Goal: Task Accomplishment & Management: Use online tool/utility

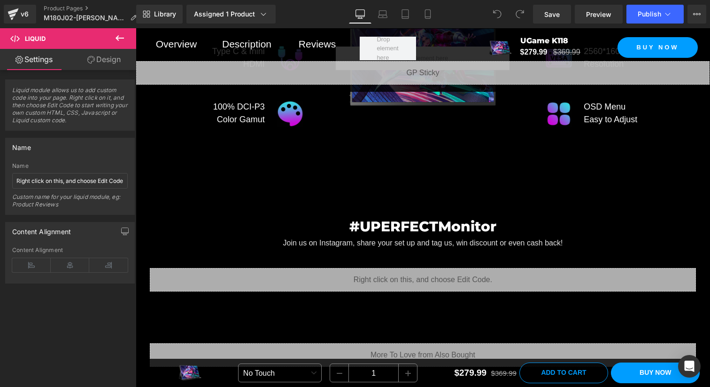
scroll to position [5056, 0]
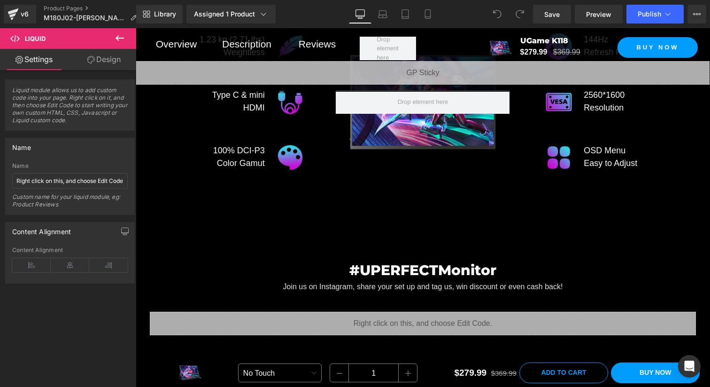
click at [350, 326] on div "Liquid" at bounding box center [423, 322] width 546 height 23
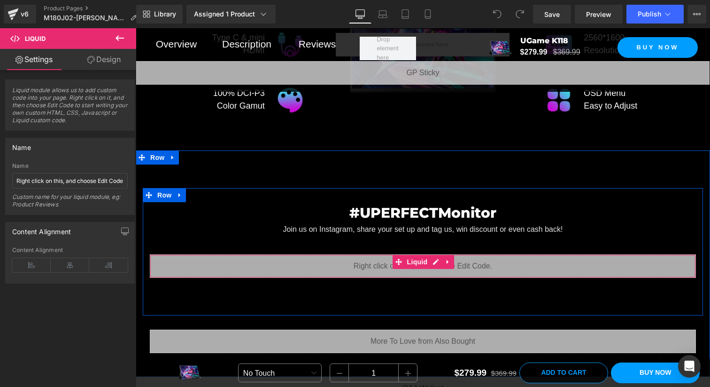
scroll to position [5129, 0]
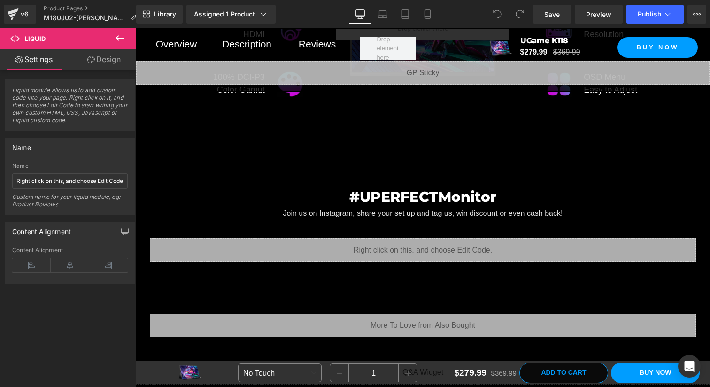
click at [115, 39] on icon at bounding box center [119, 37] width 11 height 11
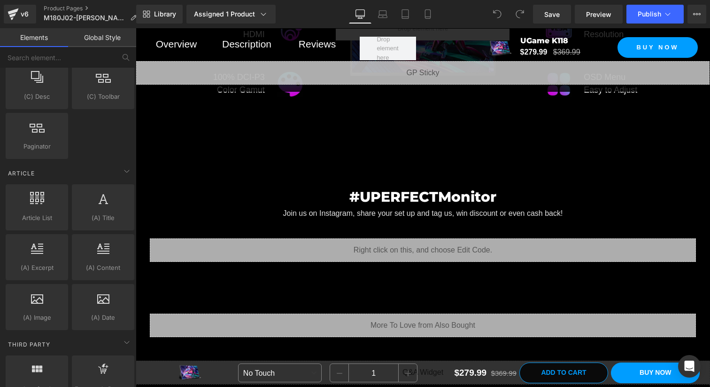
scroll to position [1803, 0]
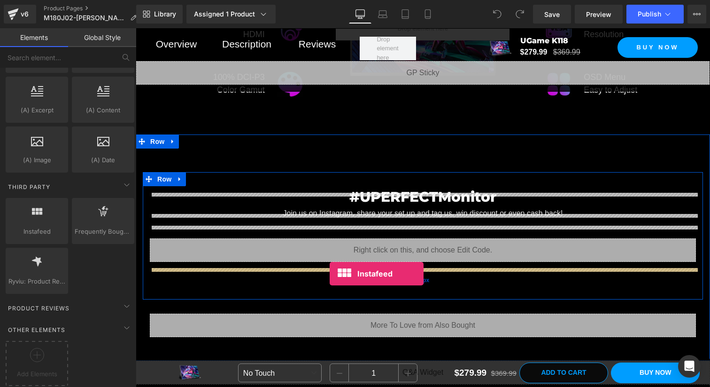
drag, startPoint x: 174, startPoint y: 240, endPoint x: 330, endPoint y: 273, distance: 159.0
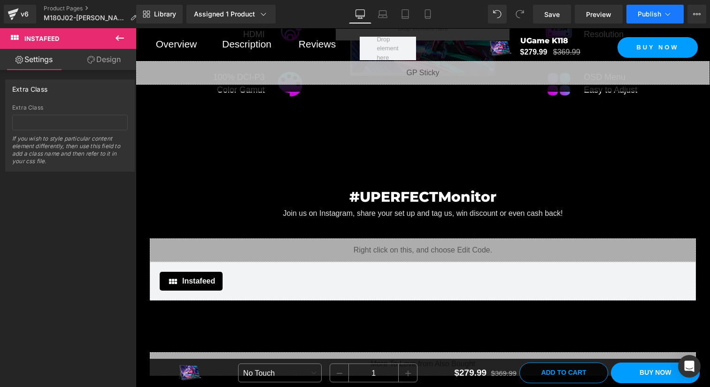
click at [645, 18] on button "Publish" at bounding box center [655, 14] width 57 height 19
click at [563, 13] on link "Save" at bounding box center [552, 14] width 38 height 19
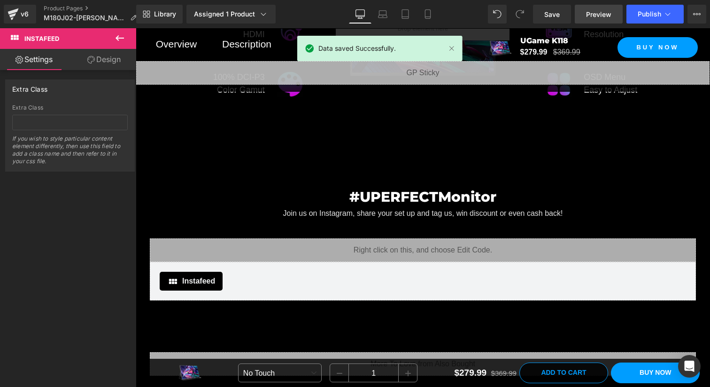
click at [600, 15] on span "Preview" at bounding box center [598, 14] width 25 height 10
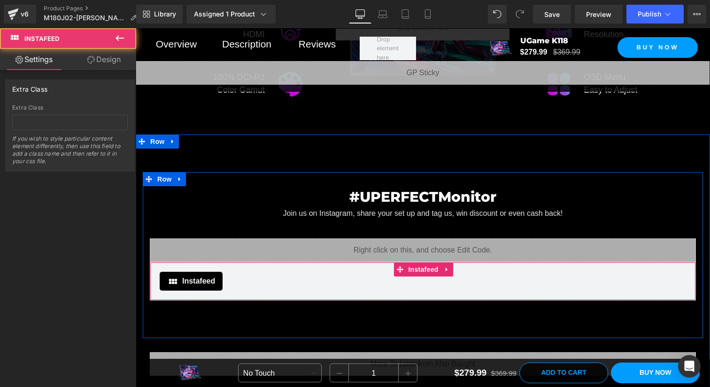
click at [334, 298] on div "Instafeed Instafeed" at bounding box center [423, 281] width 546 height 39
click at [446, 271] on icon at bounding box center [446, 269] width 2 height 4
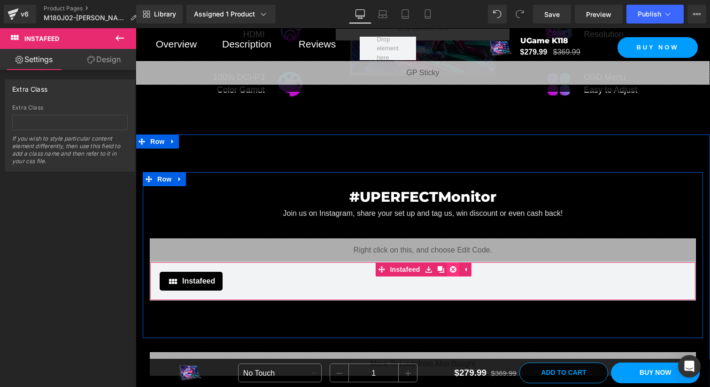
click at [457, 272] on icon at bounding box center [453, 268] width 7 height 7
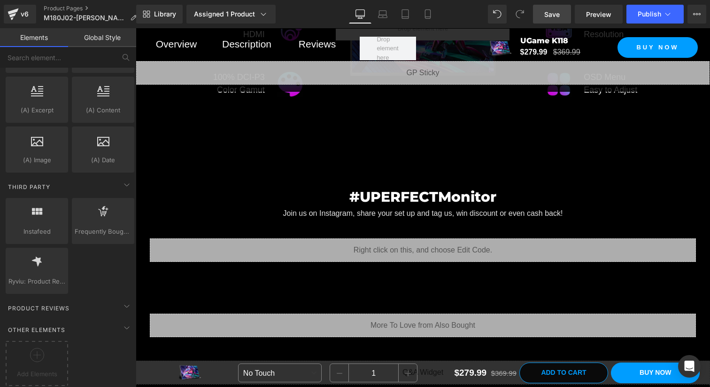
click at [553, 15] on span "Save" at bounding box center [552, 14] width 16 height 10
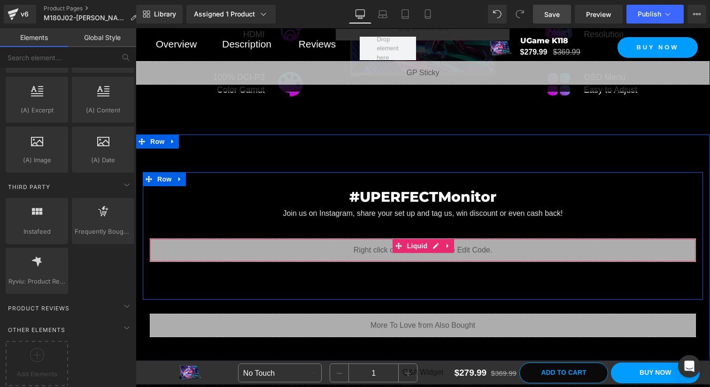
click at [281, 249] on div "Liquid" at bounding box center [423, 249] width 546 height 23
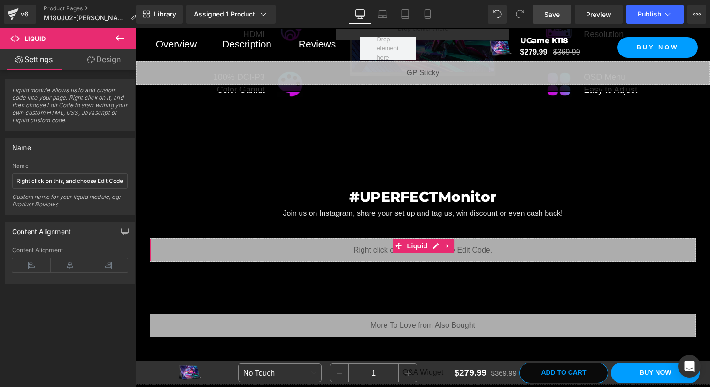
click at [112, 65] on link "Design" at bounding box center [104, 59] width 68 height 21
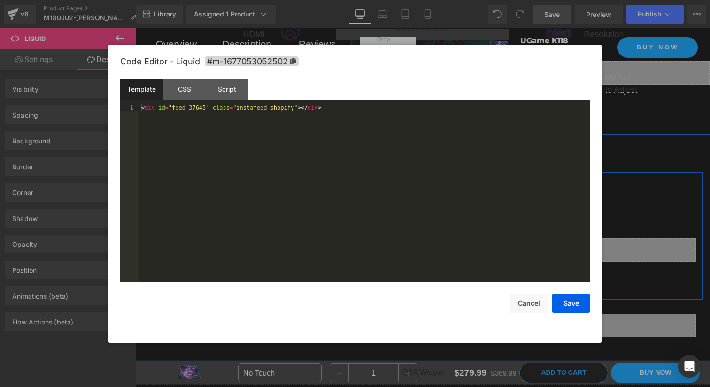
click at [436, 249] on div "Liquid" at bounding box center [423, 249] width 546 height 23
click at [188, 91] on div "CSS" at bounding box center [184, 88] width 43 height 21
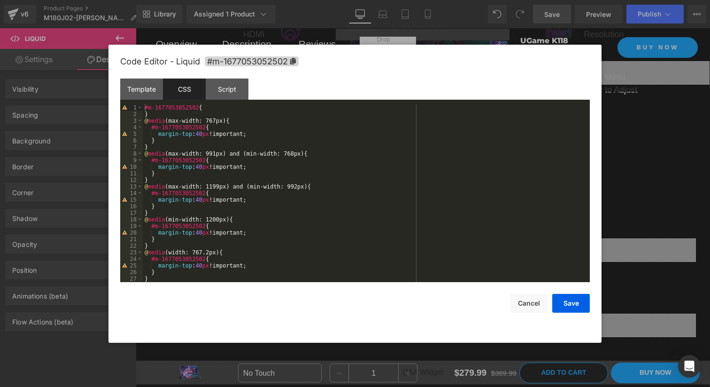
scroll to position [7, 0]
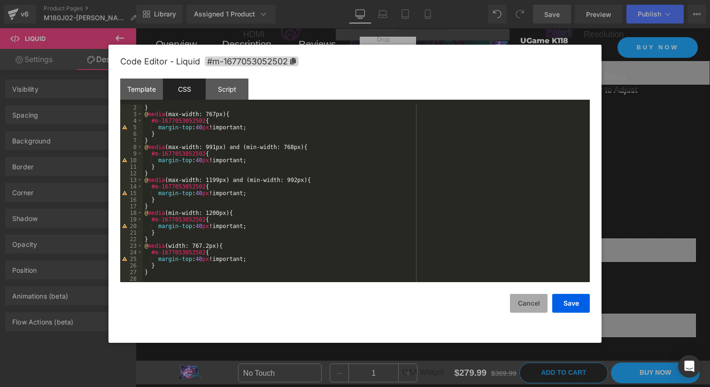
click at [520, 306] on button "Cancel" at bounding box center [529, 303] width 38 height 19
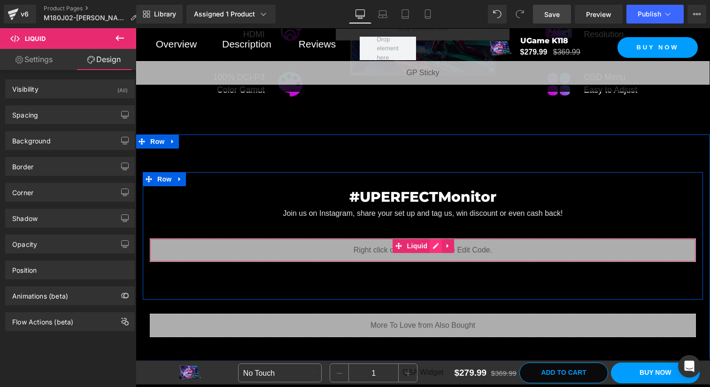
click at [430, 258] on div "Liquid" at bounding box center [423, 249] width 546 height 23
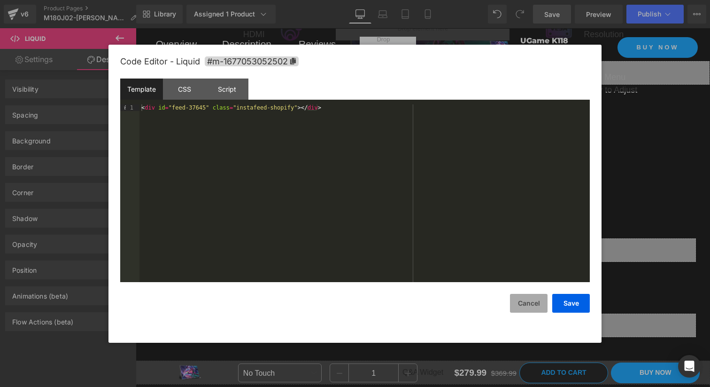
click at [537, 312] on button "Cancel" at bounding box center [529, 303] width 38 height 19
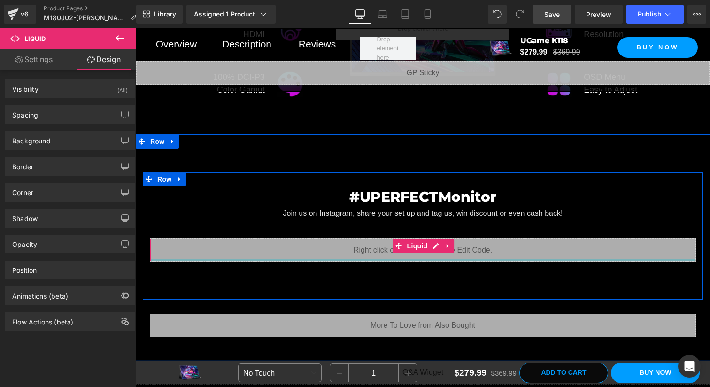
click at [499, 261] on div at bounding box center [422, 260] width 545 height 2
click at [446, 249] on icon at bounding box center [448, 245] width 7 height 7
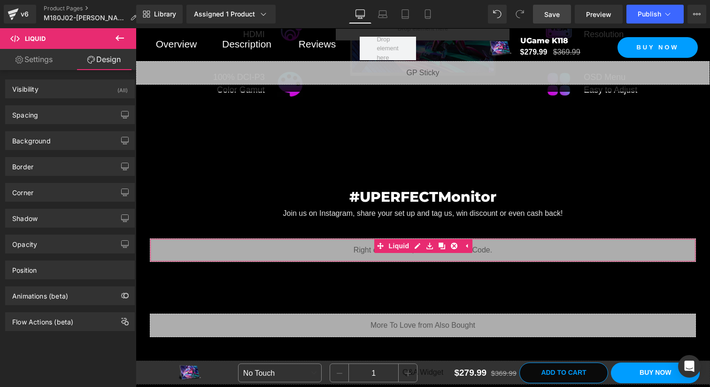
click at [49, 57] on link "Settings" at bounding box center [34, 59] width 68 height 21
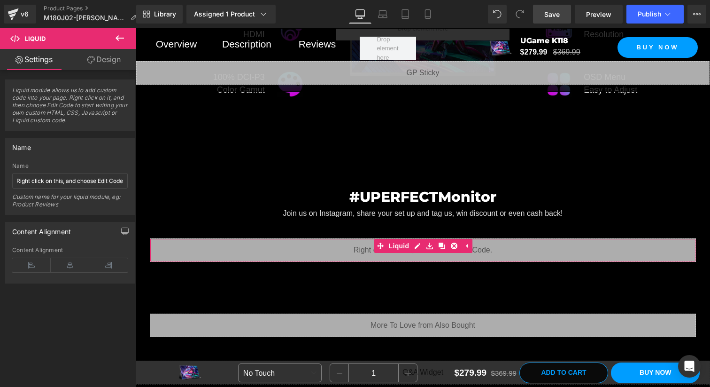
click at [94, 67] on link "Design" at bounding box center [104, 59] width 68 height 21
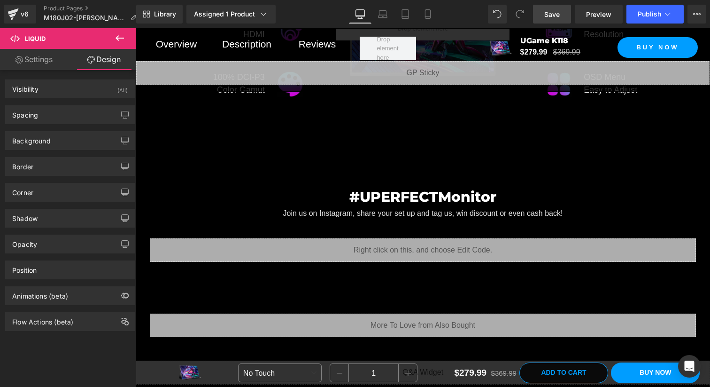
click at [116, 39] on icon at bounding box center [119, 37] width 11 height 11
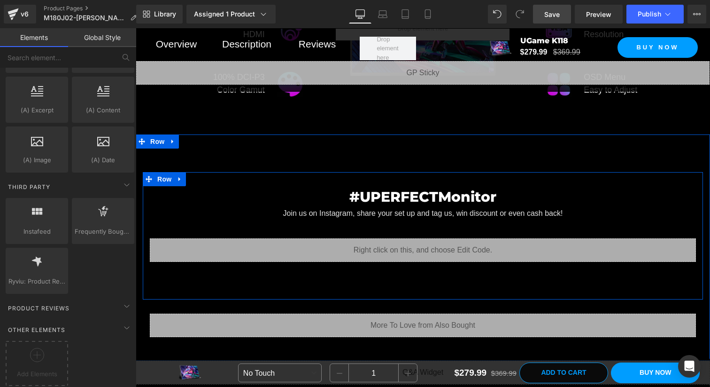
click at [221, 235] on div "#UPERFECTMonitor Heading Join us on Instagram, share your set up and tag us, wi…" at bounding box center [423, 223] width 560 height 75
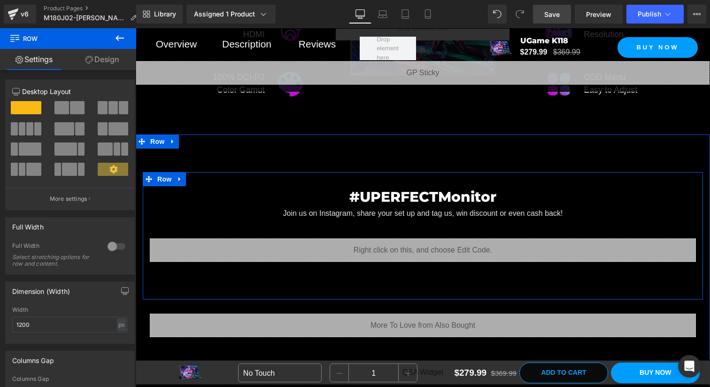
click at [327, 238] on div "#UPERFECTMonitor Heading Join us on Instagram, share your set up and tag us, wi…" at bounding box center [423, 223] width 560 height 75
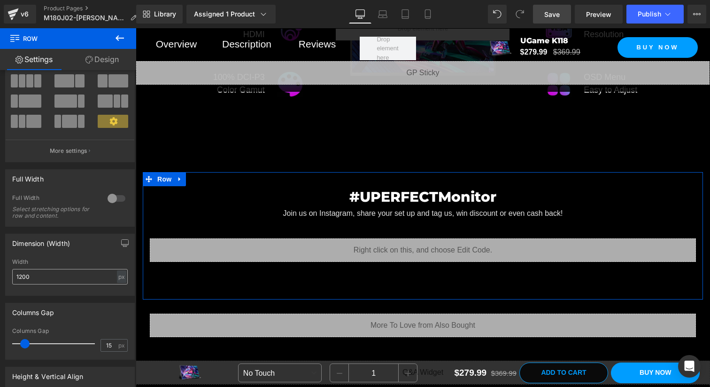
scroll to position [70, 0]
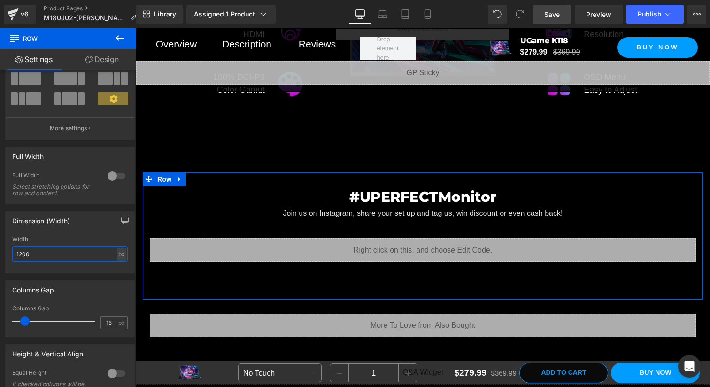
drag, startPoint x: 66, startPoint y: 258, endPoint x: 2, endPoint y: 240, distance: 65.9
click at [2, 240] on div "Dimension (Width) 1200px Width 1200 px % px" at bounding box center [70, 238] width 140 height 69
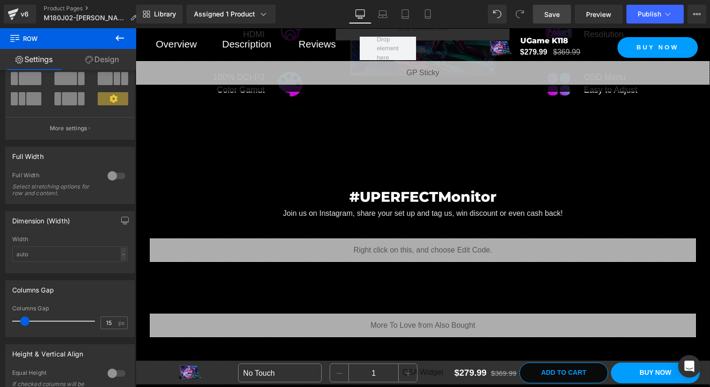
click at [559, 14] on span "Save" at bounding box center [552, 14] width 16 height 10
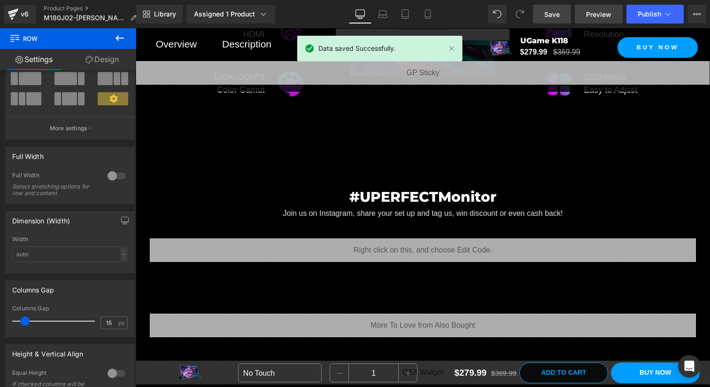
click at [588, 16] on span "Preview" at bounding box center [598, 14] width 25 height 10
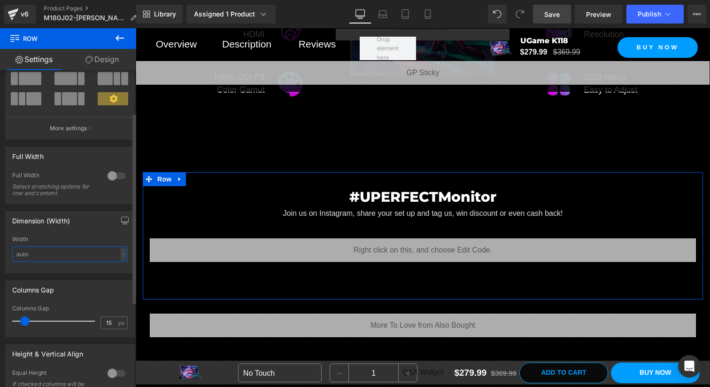
click at [62, 250] on input "text" at bounding box center [70, 254] width 116 height 16
type input "0"
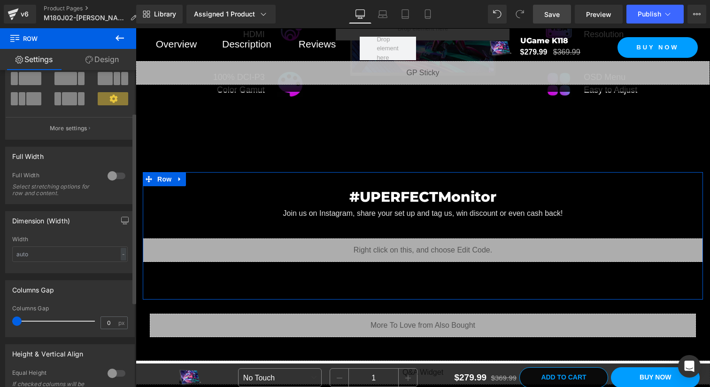
drag, startPoint x: 25, startPoint y: 319, endPoint x: 0, endPoint y: 313, distance: 26.1
click at [0, 313] on div "Columns Gap 0px Columns Gap 0 px" at bounding box center [70, 305] width 140 height 64
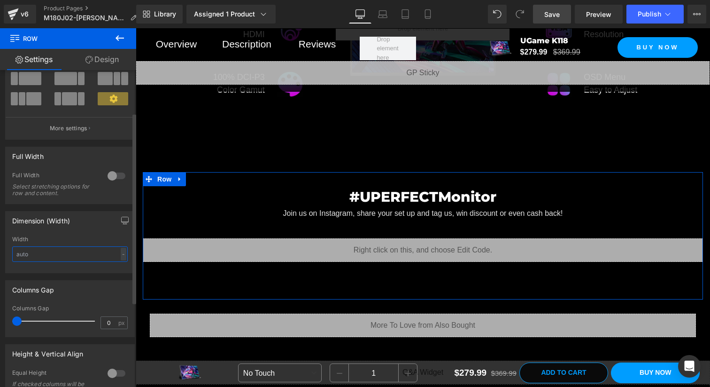
click at [37, 257] on input "text" at bounding box center [70, 254] width 116 height 16
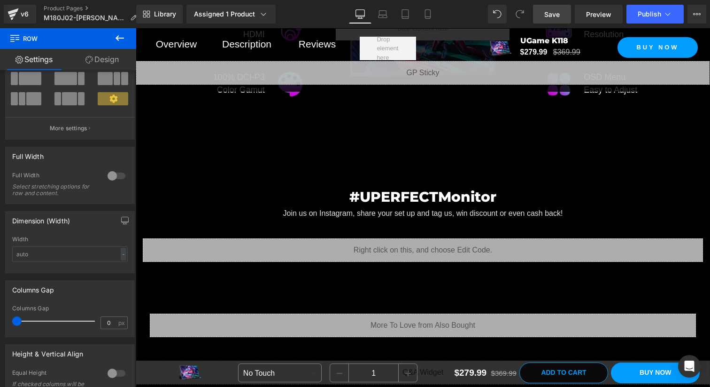
drag, startPoint x: 553, startPoint y: 21, endPoint x: 69, endPoint y: 240, distance: 531.7
click at [553, 21] on link "Save" at bounding box center [552, 14] width 38 height 19
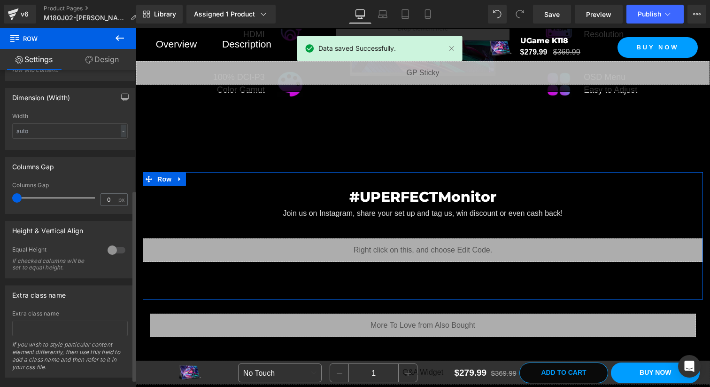
scroll to position [211, 0]
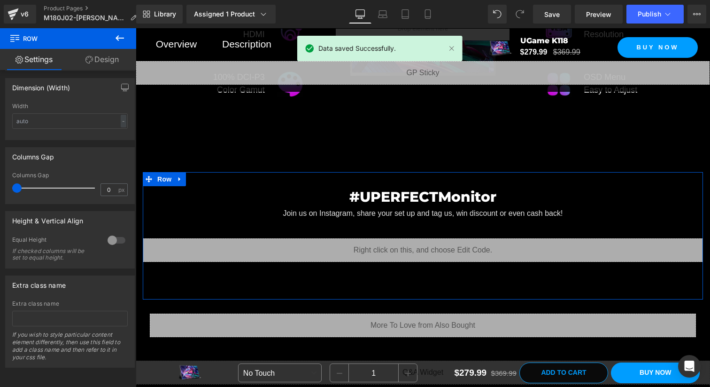
click at [111, 51] on link "Design" at bounding box center [102, 59] width 68 height 21
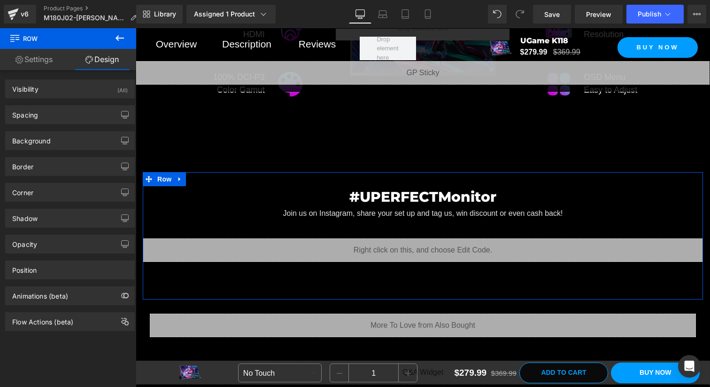
click at [57, 129] on div "Background Color & Image color transparent Color transparent 0 % Image Replace …" at bounding box center [70, 137] width 140 height 26
click at [57, 122] on div "Spacing" at bounding box center [70, 115] width 129 height 18
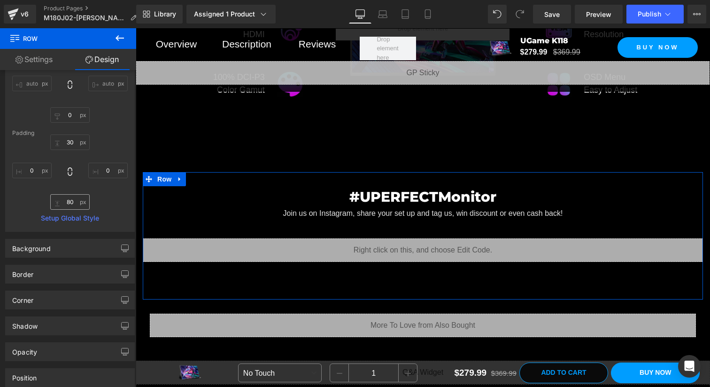
scroll to position [96, 0]
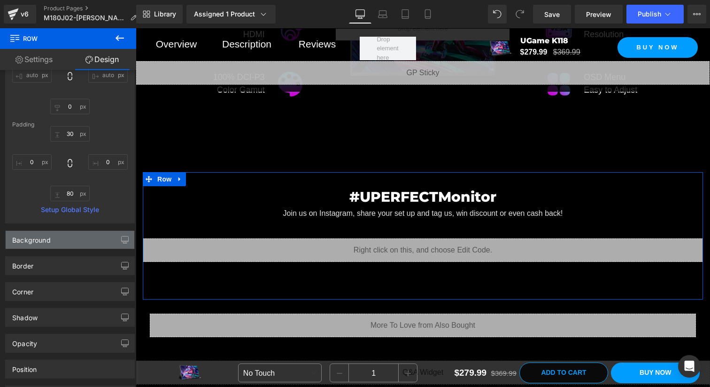
click at [76, 246] on div "Background" at bounding box center [70, 240] width 129 height 18
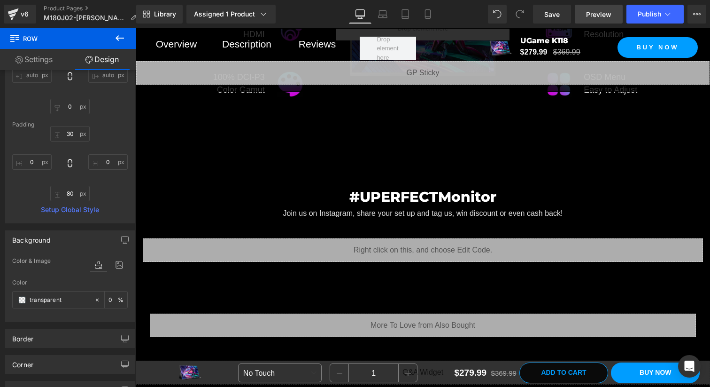
click at [598, 15] on span "Preview" at bounding box center [598, 14] width 25 height 10
click at [551, 15] on span "Save" at bounding box center [552, 14] width 16 height 10
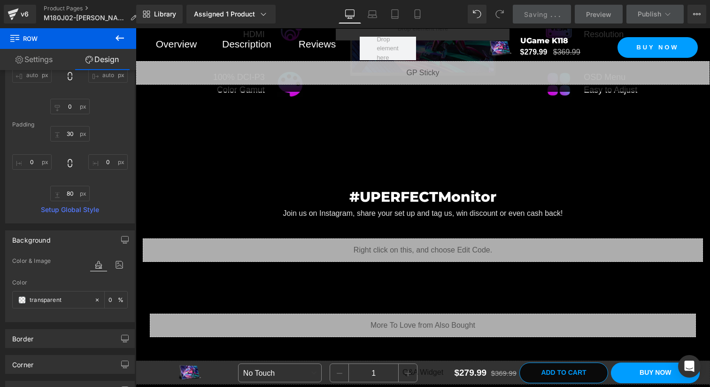
click at [583, 15] on link "Preview" at bounding box center [599, 14] width 48 height 19
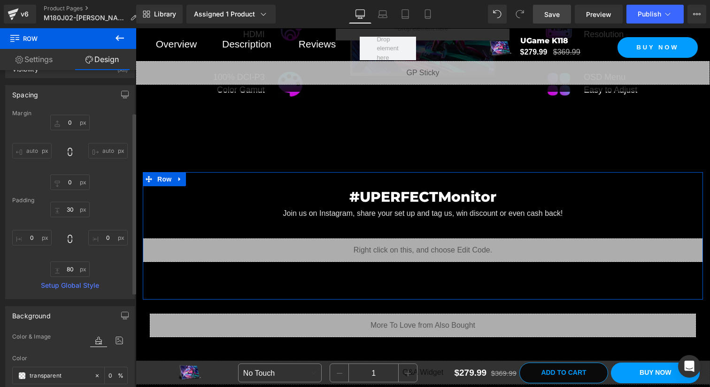
scroll to position [0, 0]
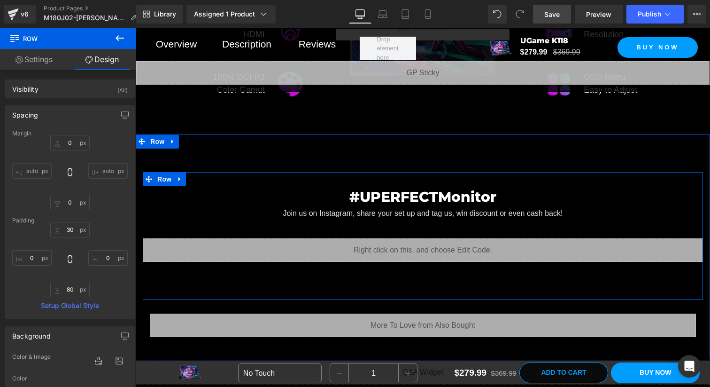
click at [180, 230] on div "#UPERFECTMonitor Heading Join us on Instagram, share your set up and tag us, wi…" at bounding box center [423, 223] width 560 height 75
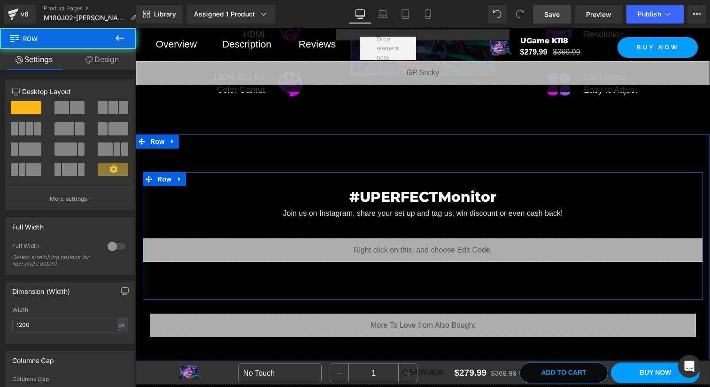
click at [210, 236] on div "#UPERFECTMonitor Heading Join us on Instagram, share your set up and tag us, wi…" at bounding box center [423, 223] width 560 height 75
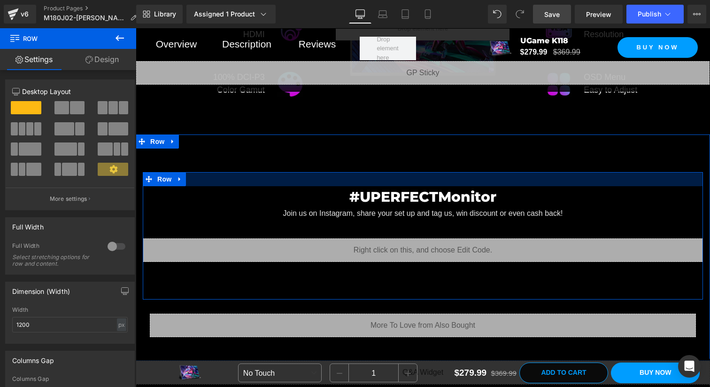
click at [211, 186] on div at bounding box center [423, 179] width 560 height 14
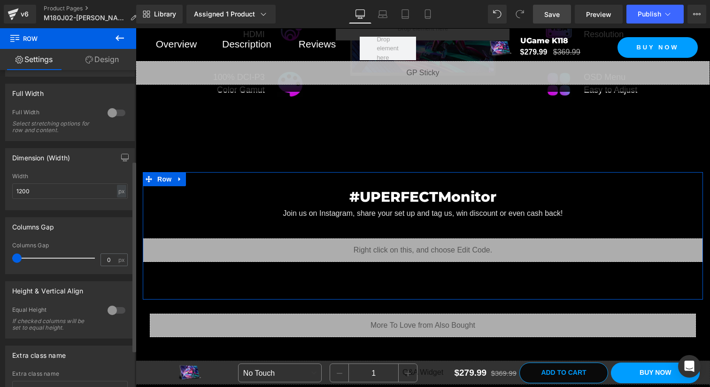
scroll to position [211, 0]
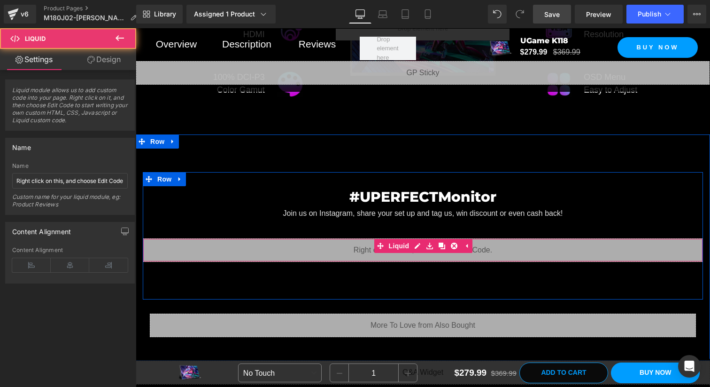
click at [191, 250] on div "Liquid" at bounding box center [423, 249] width 560 height 23
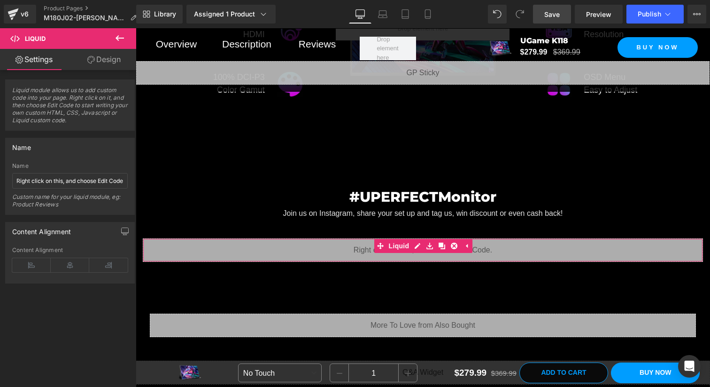
click at [95, 59] on link "Design" at bounding box center [104, 59] width 68 height 21
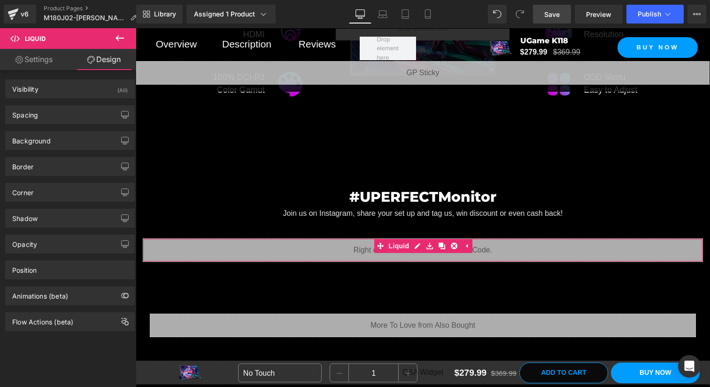
click at [42, 56] on link "Settings" at bounding box center [34, 59] width 68 height 21
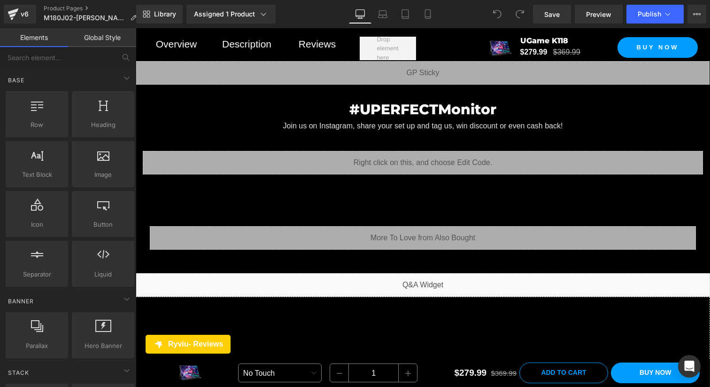
scroll to position [5161, 0]
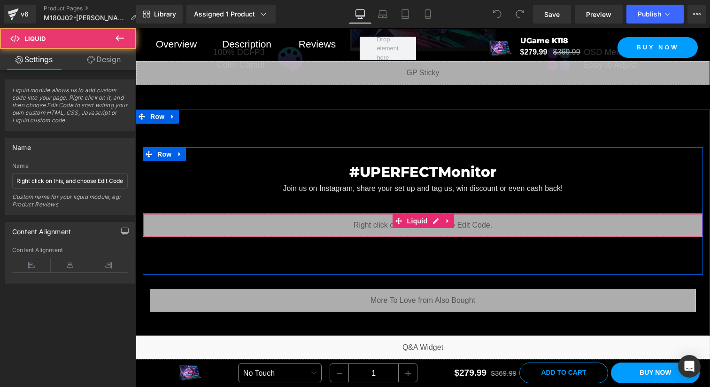
click at [280, 236] on div "Liquid" at bounding box center [423, 224] width 560 height 23
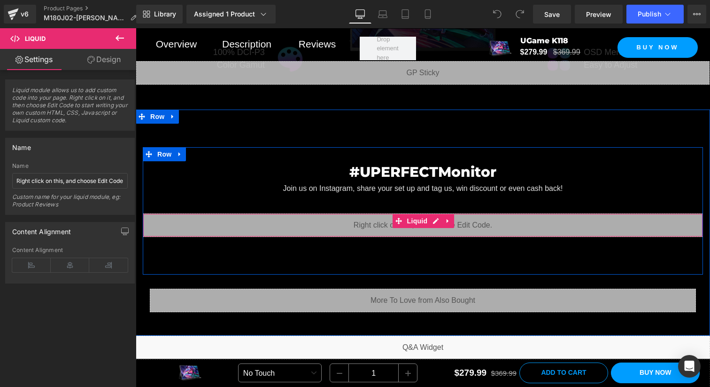
click at [255, 210] on div "#UPERFECTMonitor Heading Join us on Instagram, share your set up and tag us, wi…" at bounding box center [423, 198] width 560 height 75
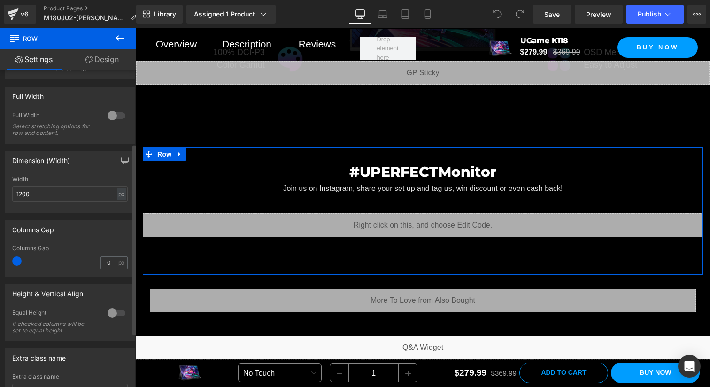
scroll to position [132, 0]
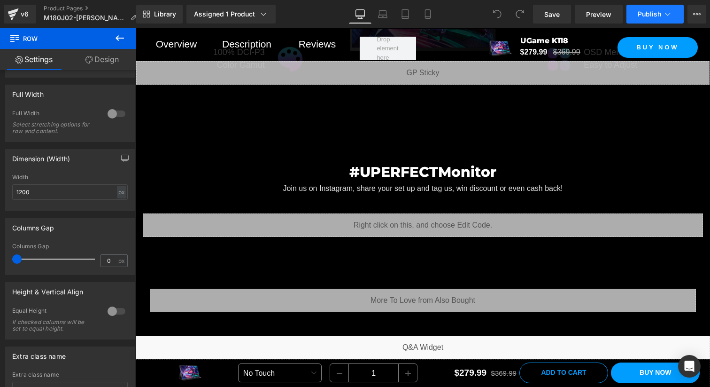
click at [654, 16] on span "Publish" at bounding box center [649, 14] width 23 height 8
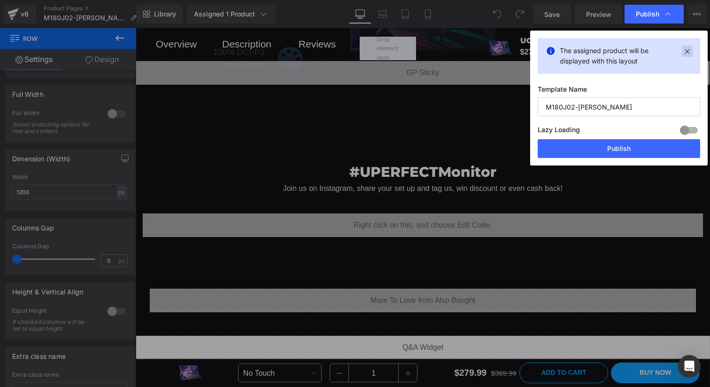
click at [686, 55] on icon at bounding box center [687, 51] width 11 height 11
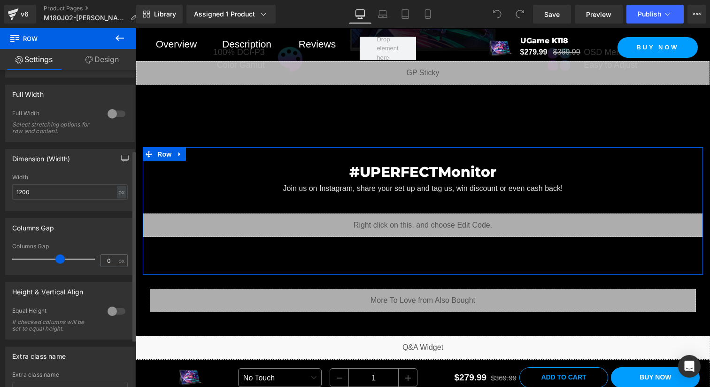
click at [58, 258] on div at bounding box center [56, 258] width 78 height 19
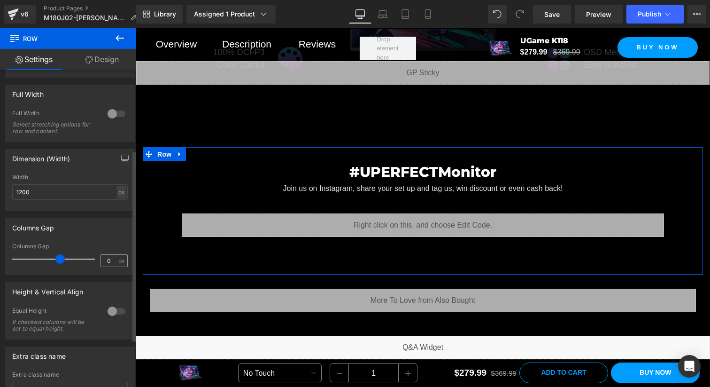
scroll to position [5154, 0]
drag, startPoint x: 110, startPoint y: 258, endPoint x: 88, endPoint y: 258, distance: 22.6
click at [88, 258] on div "Columns Gap 0 px" at bounding box center [70, 258] width 116 height 31
type input "15"
click at [108, 275] on div "Columns Gap 0px Columns Gap 15 px" at bounding box center [70, 246] width 130 height 57
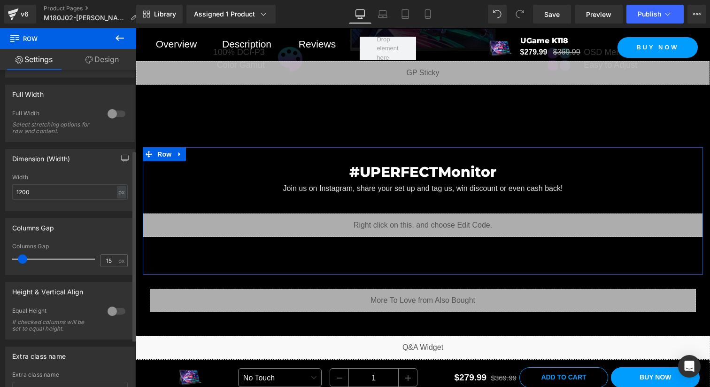
drag, startPoint x: 23, startPoint y: 260, endPoint x: 5, endPoint y: 257, distance: 18.0
click at [5, 257] on div "Columns Gap 0px Columns Gap 15 px" at bounding box center [70, 246] width 130 height 57
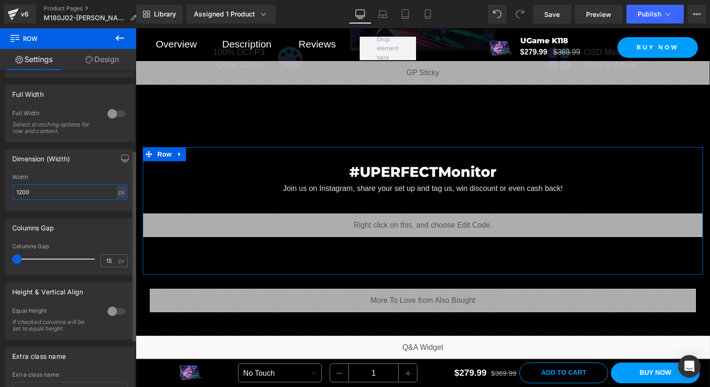
click at [36, 190] on input "1200" at bounding box center [70, 192] width 116 height 16
drag, startPoint x: 43, startPoint y: 195, endPoint x: 5, endPoint y: 189, distance: 38.5
click at [6, 189] on div "1200px Width 1185 px % px" at bounding box center [70, 192] width 129 height 37
type input "1200"
drag, startPoint x: 108, startPoint y: 261, endPoint x: 97, endPoint y: 261, distance: 11.3
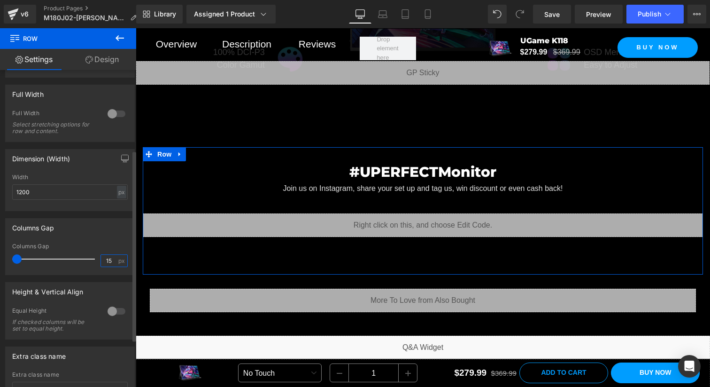
click at [101, 261] on div "15 px" at bounding box center [114, 260] width 27 height 13
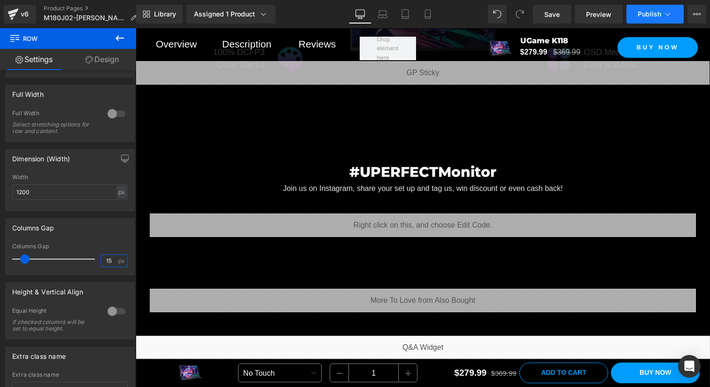
type input "15"
click at [650, 17] on span "Publish" at bounding box center [649, 14] width 23 height 8
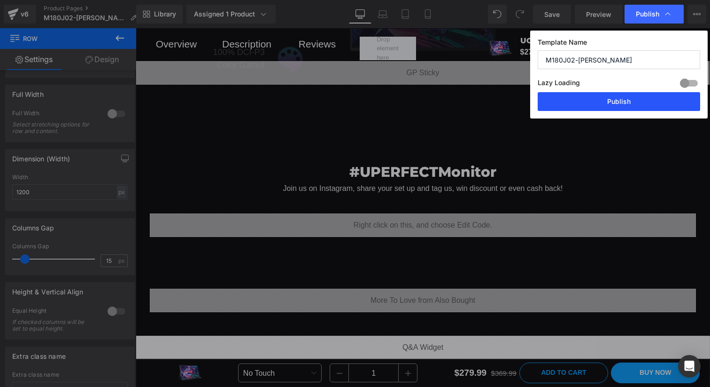
click at [592, 106] on button "Publish" at bounding box center [619, 101] width 163 height 19
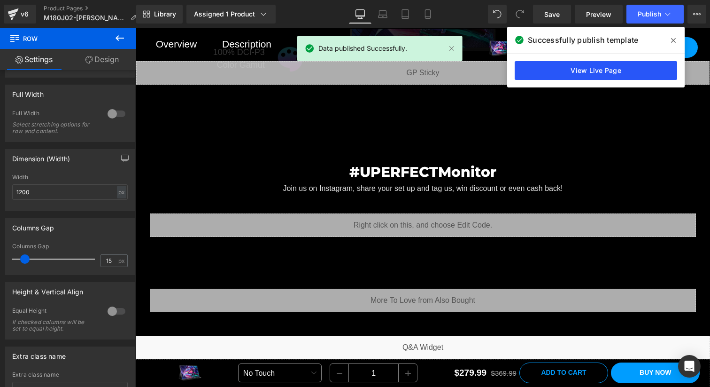
click at [619, 70] on link "View Live Page" at bounding box center [596, 70] width 163 height 19
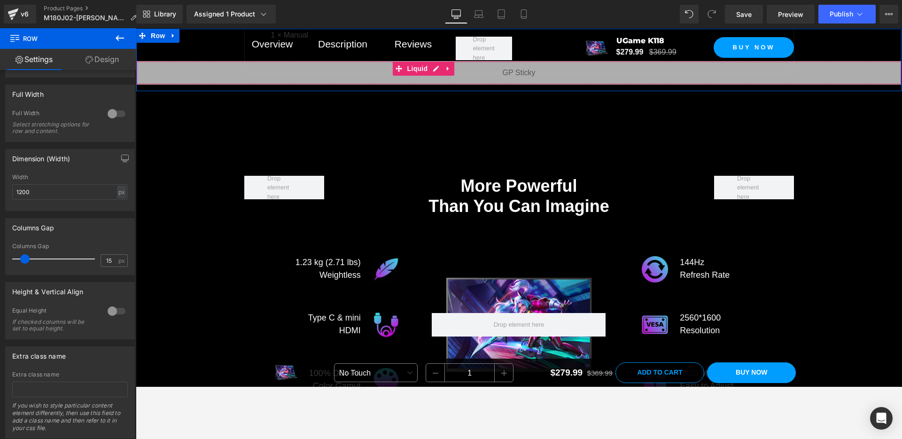
scroll to position [5190, 0]
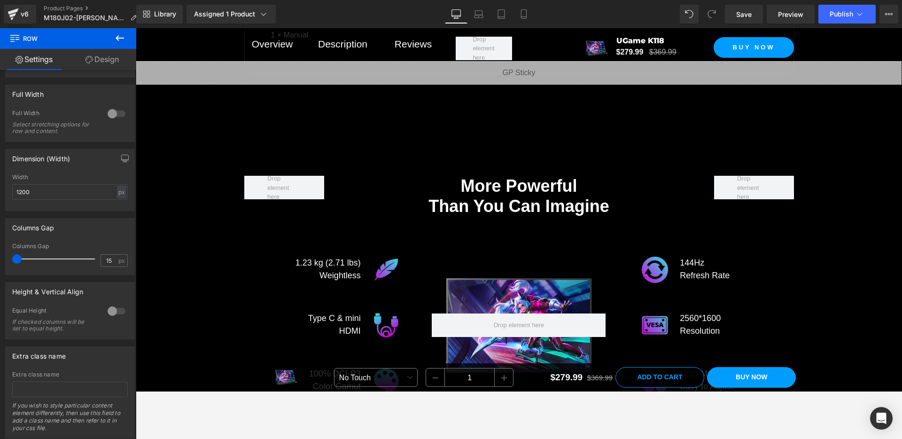
drag, startPoint x: 27, startPoint y: 259, endPoint x: -15, endPoint y: 257, distance: 41.8
click at [0, 257] on html "You are previewing how the will restyle your page. You can not edit Elements in…" at bounding box center [451, 219] width 902 height 439
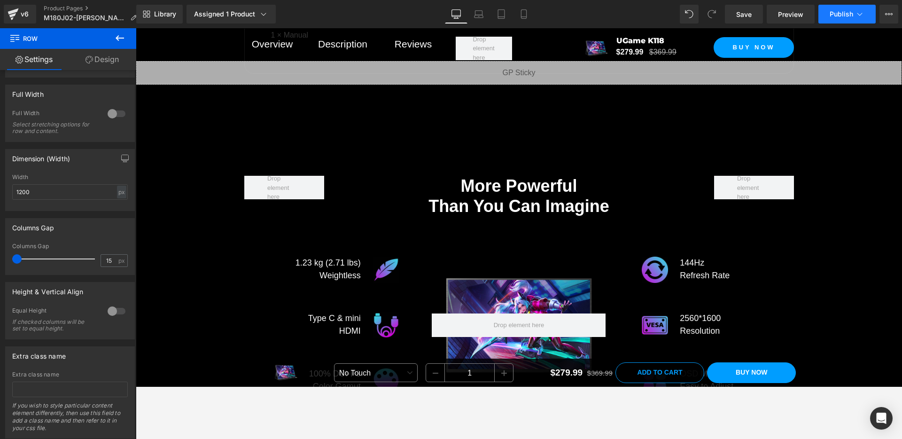
click at [710, 19] on button "Publish" at bounding box center [846, 14] width 57 height 19
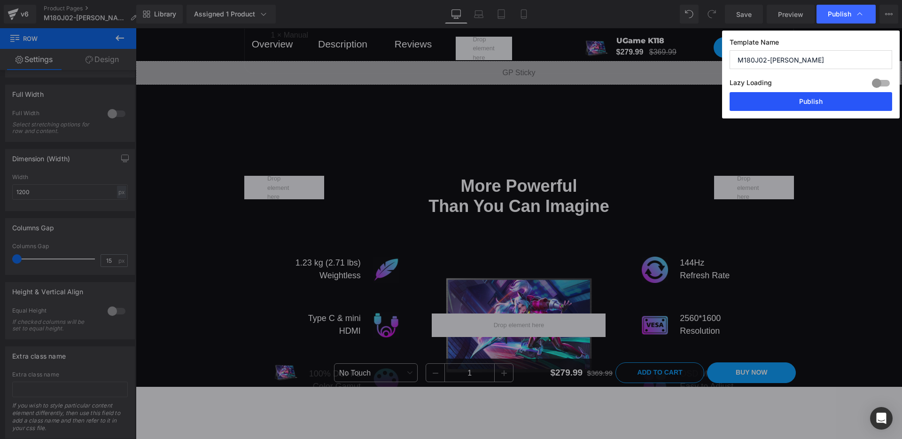
click at [710, 100] on button "Publish" at bounding box center [810, 101] width 163 height 19
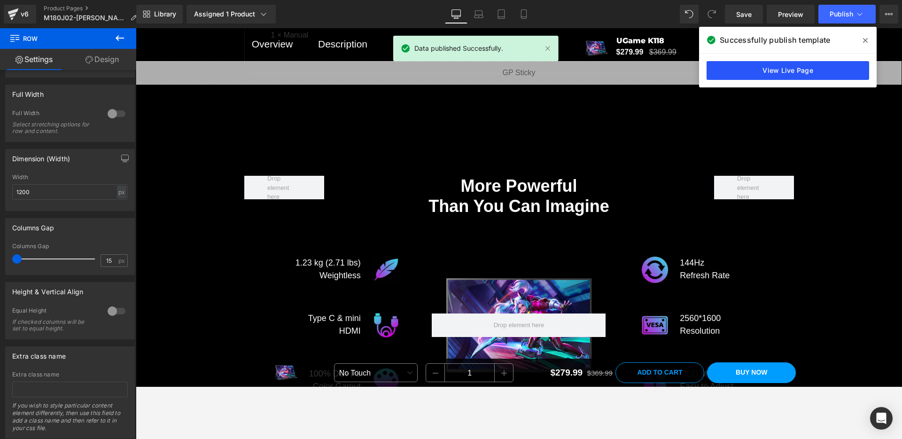
click at [710, 70] on link "View Live Page" at bounding box center [787, 70] width 163 height 19
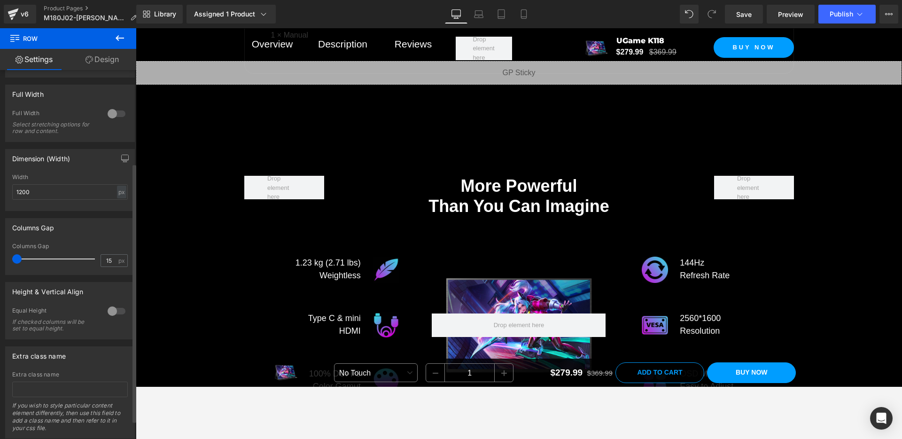
click at [78, 246] on div "Columns Gap" at bounding box center [70, 246] width 116 height 7
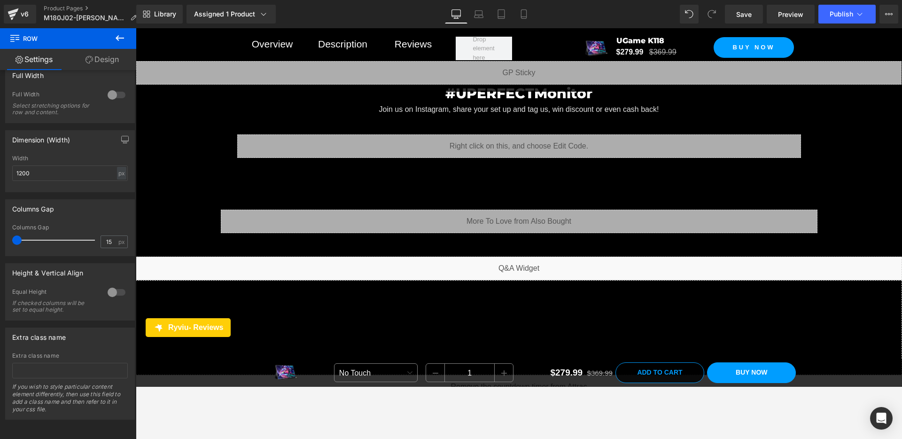
scroll to position [5471, 0]
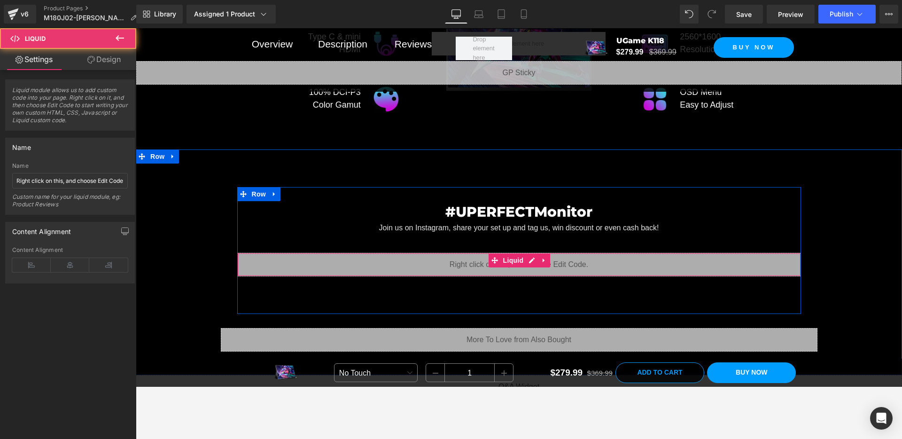
click at [245, 259] on div "Liquid" at bounding box center [519, 264] width 564 height 23
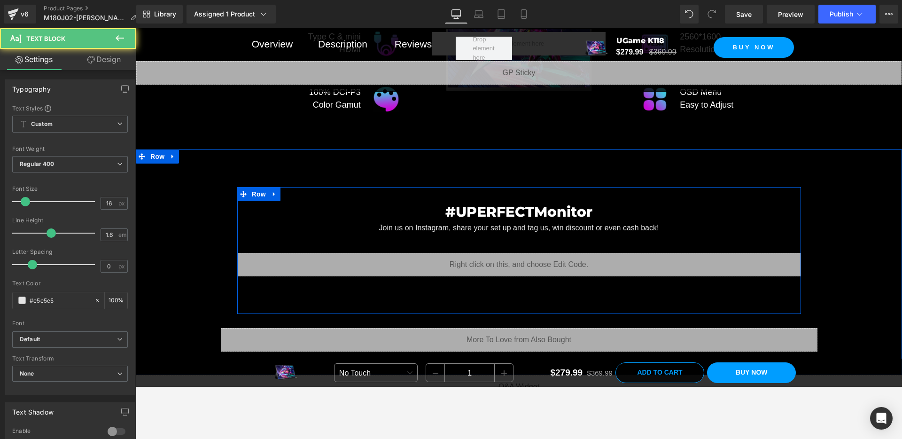
click at [253, 228] on div "Join us on Instagram, share your set up and tag us, win discount or even cash b…" at bounding box center [519, 228] width 564 height 12
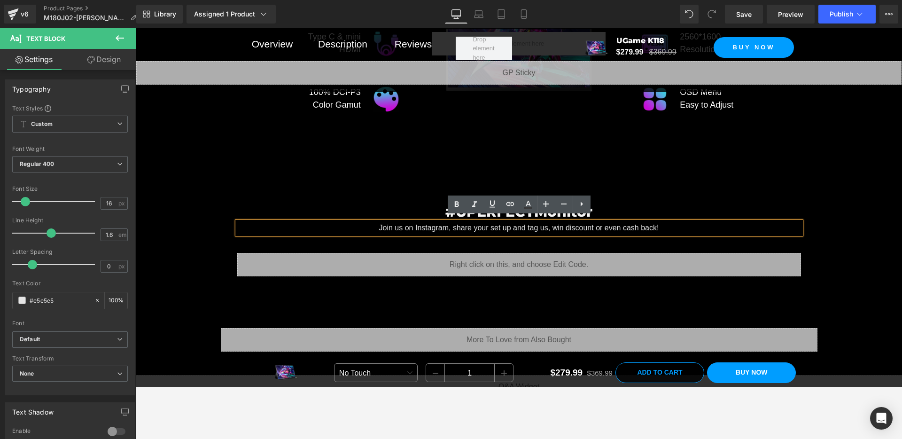
click at [210, 205] on div "#UPERFECTMonitor Heading Join us on Instagram, share your set up and tag us, wi…" at bounding box center [519, 271] width 766 height 169
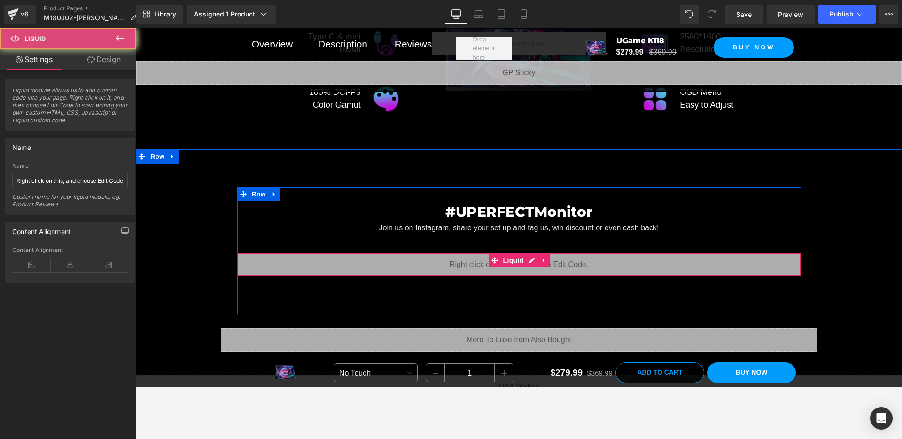
click at [255, 256] on div "Liquid" at bounding box center [519, 264] width 564 height 23
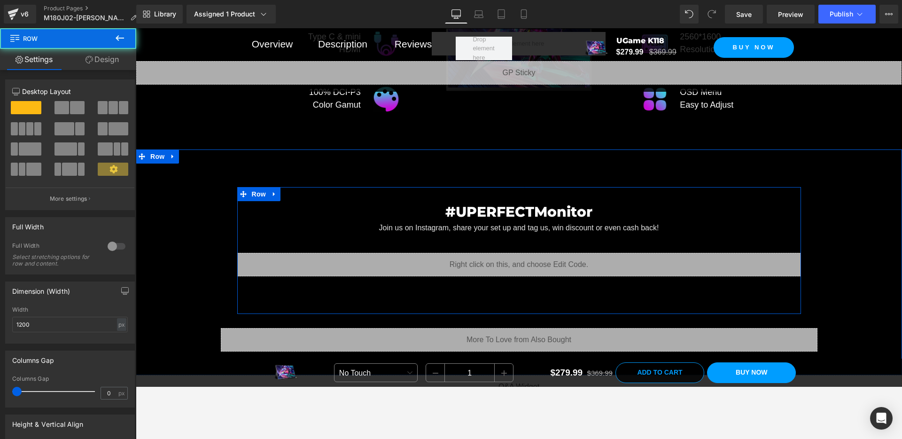
click at [289, 187] on div "#UPERFECTMonitor Heading Join us on Instagram, share your set up and tag us, wi…" at bounding box center [519, 250] width 564 height 127
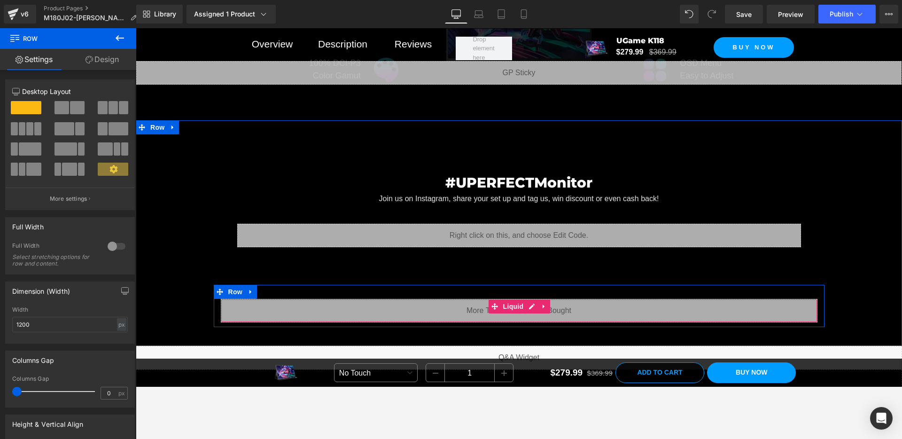
scroll to position [5499, 0]
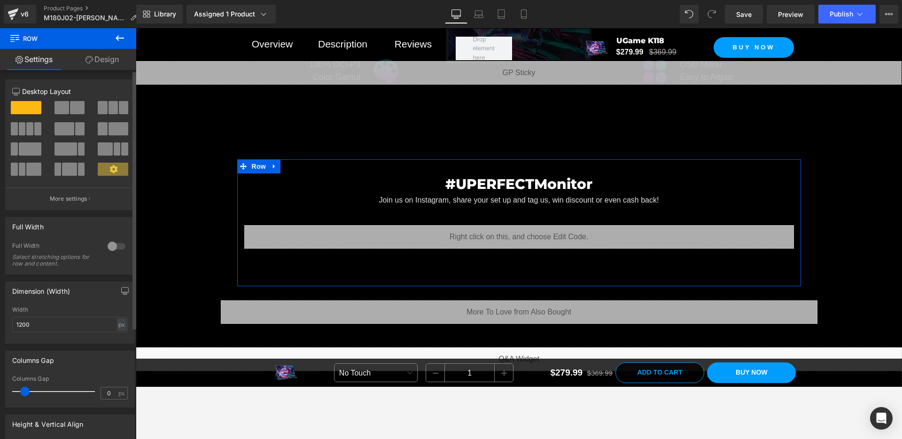
drag, startPoint x: 18, startPoint y: 393, endPoint x: 26, endPoint y: 393, distance: 7.5
click at [26, 386] on span at bounding box center [24, 391] width 9 height 9
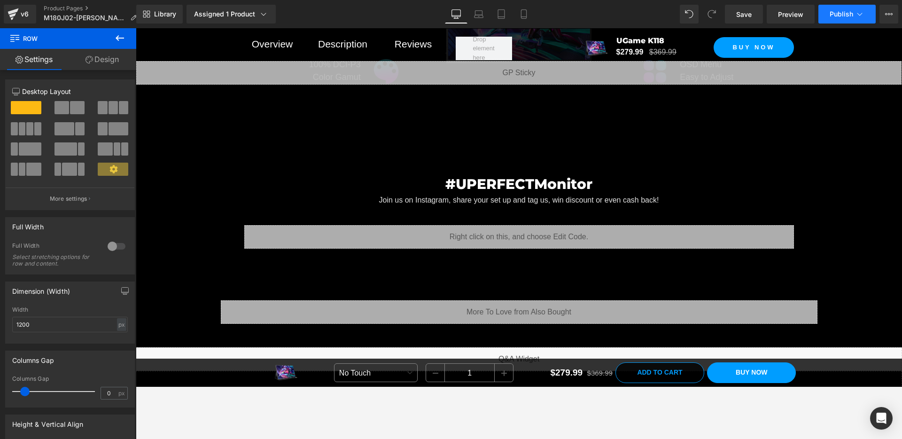
click at [710, 12] on span "Publish" at bounding box center [841, 14] width 23 height 8
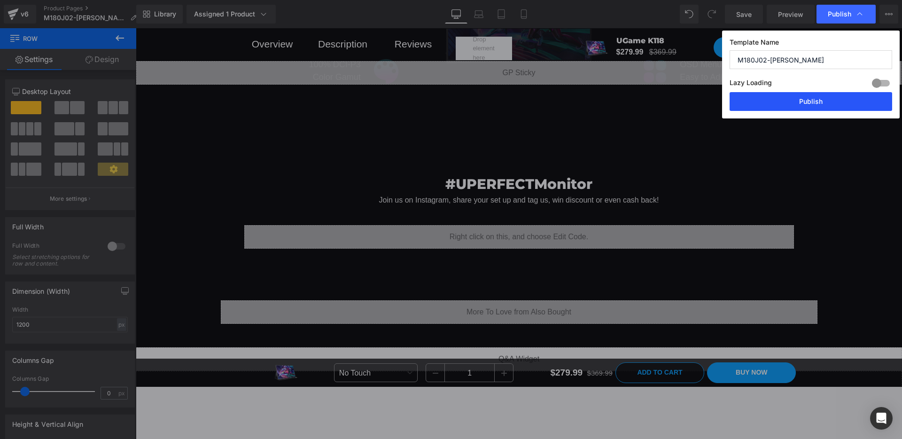
click at [710, 94] on button "Publish" at bounding box center [810, 101] width 163 height 19
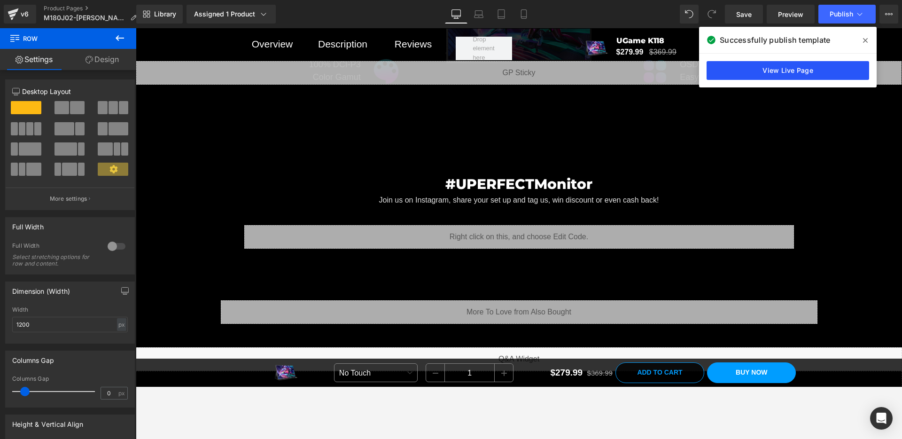
click at [710, 70] on link "View Live Page" at bounding box center [787, 70] width 163 height 19
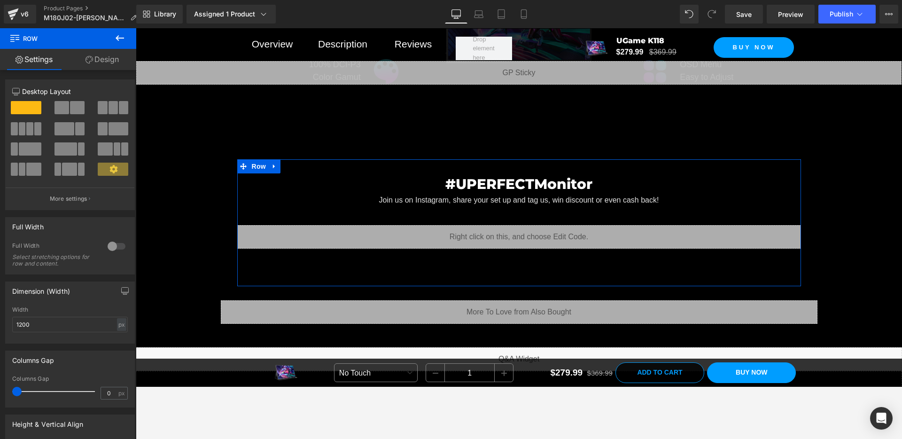
drag, startPoint x: 24, startPoint y: 390, endPoint x: -4, endPoint y: 387, distance: 27.9
click at [0, 386] on html "You are previewing how the will restyle your page. You can not edit Elements in…" at bounding box center [451, 219] width 902 height 439
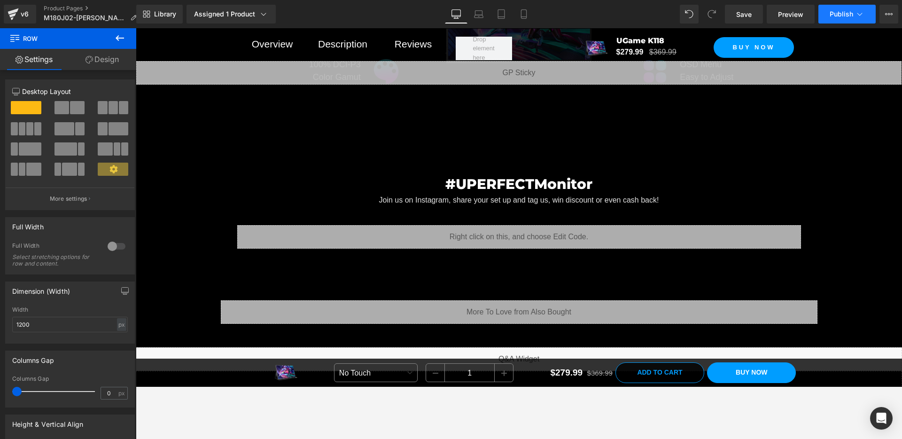
click at [710, 17] on span "Publish" at bounding box center [841, 14] width 23 height 8
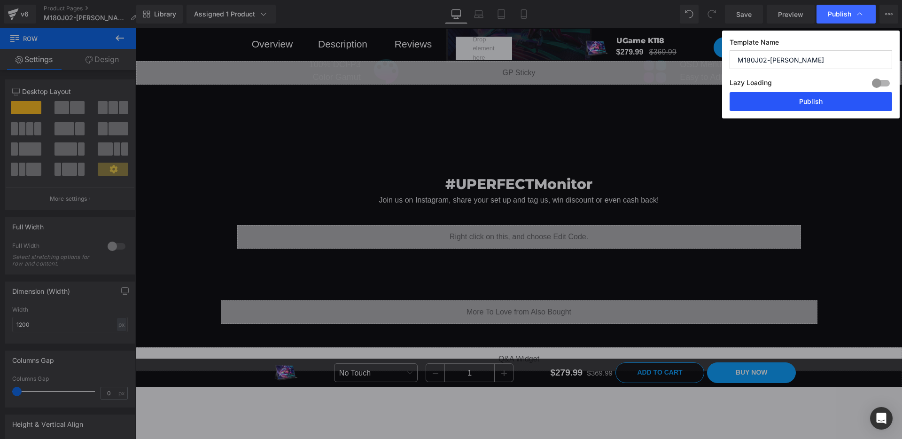
click at [710, 100] on button "Publish" at bounding box center [810, 101] width 163 height 19
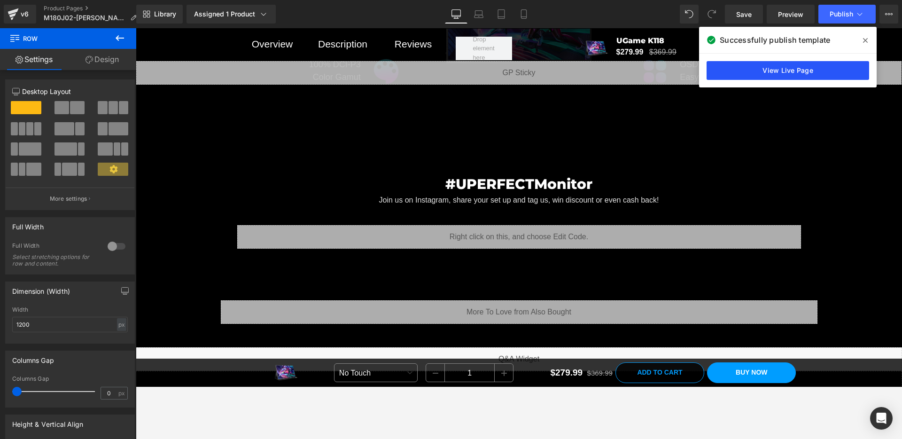
click at [710, 73] on link "View Live Page" at bounding box center [787, 70] width 163 height 19
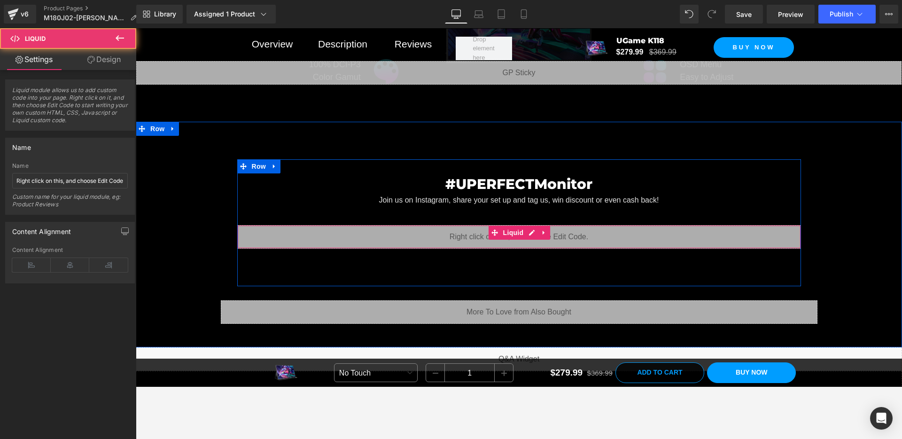
click at [322, 232] on div "Liquid" at bounding box center [519, 236] width 564 height 23
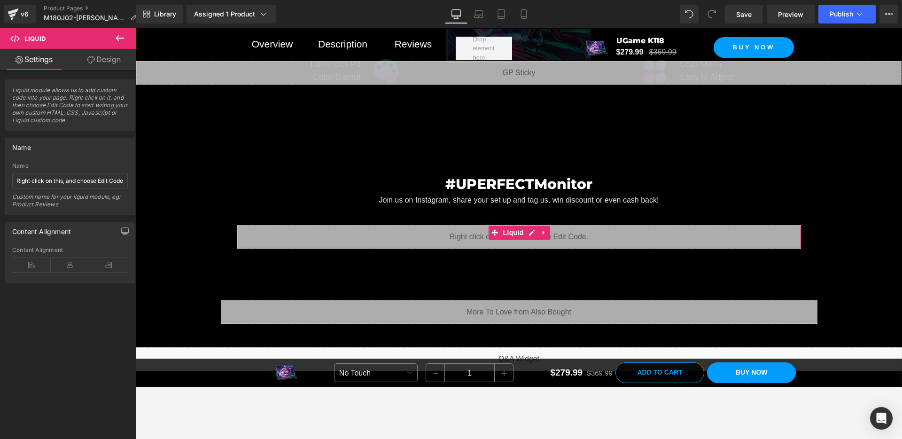
click at [102, 58] on link "Design" at bounding box center [104, 59] width 68 height 21
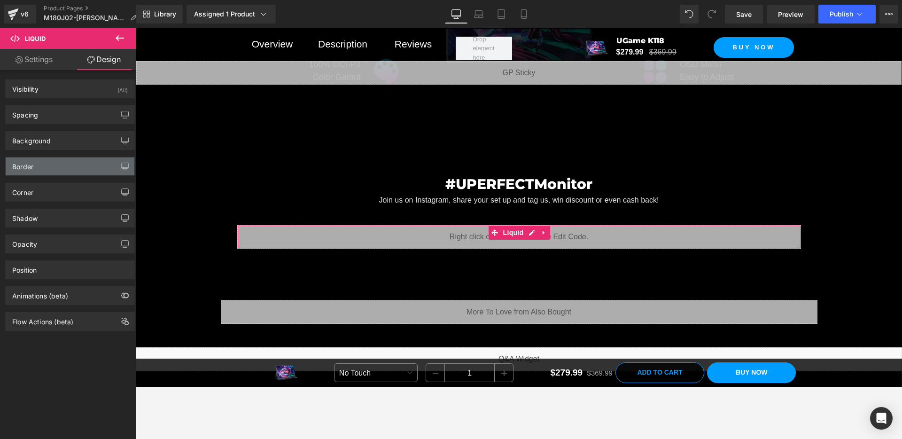
click at [68, 173] on div "Border" at bounding box center [70, 166] width 129 height 18
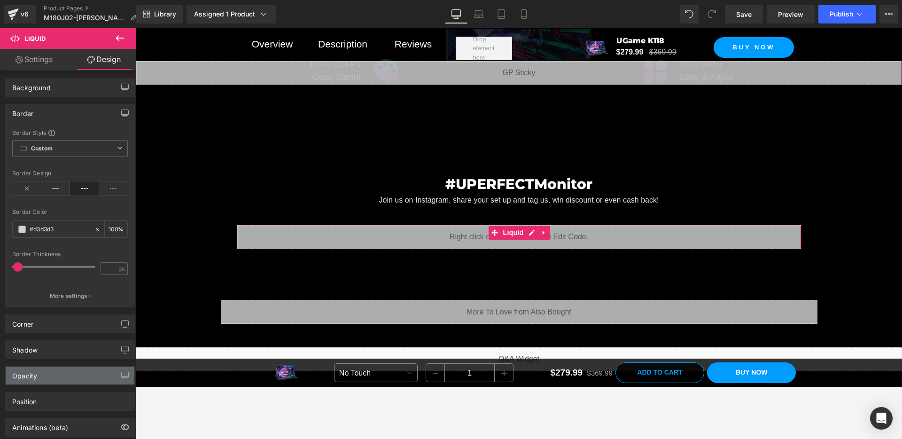
scroll to position [103, 0]
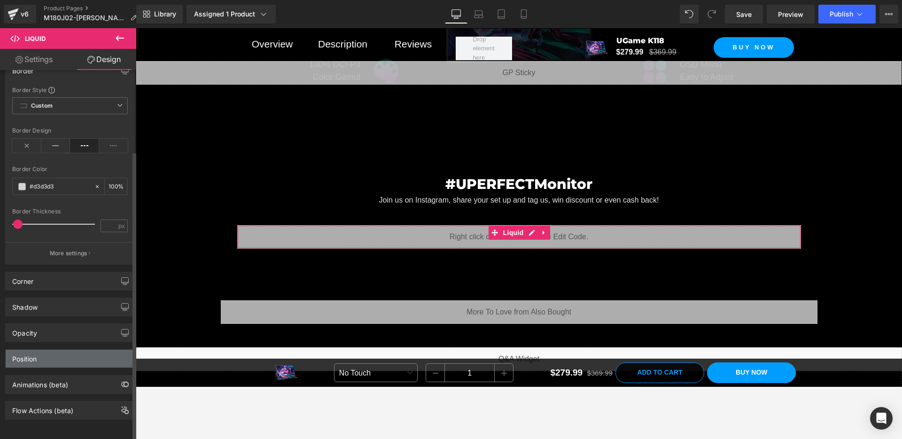
click at [56, 352] on div "Position" at bounding box center [70, 358] width 129 height 18
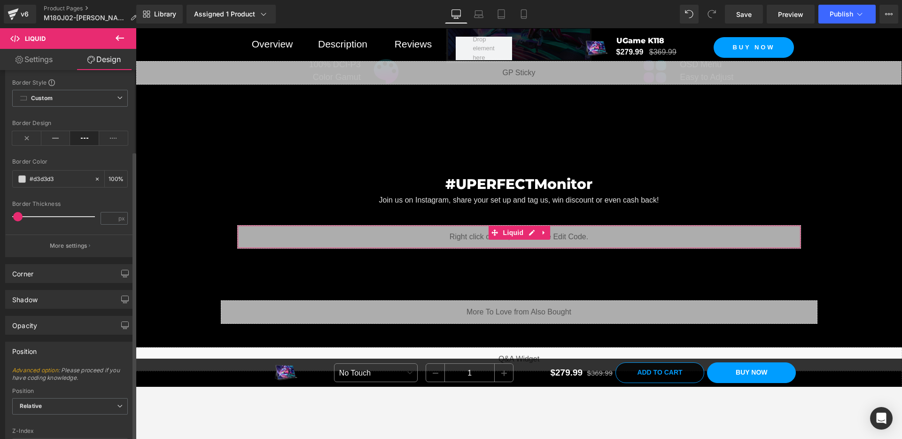
click at [57, 349] on div "Position" at bounding box center [70, 351] width 129 height 18
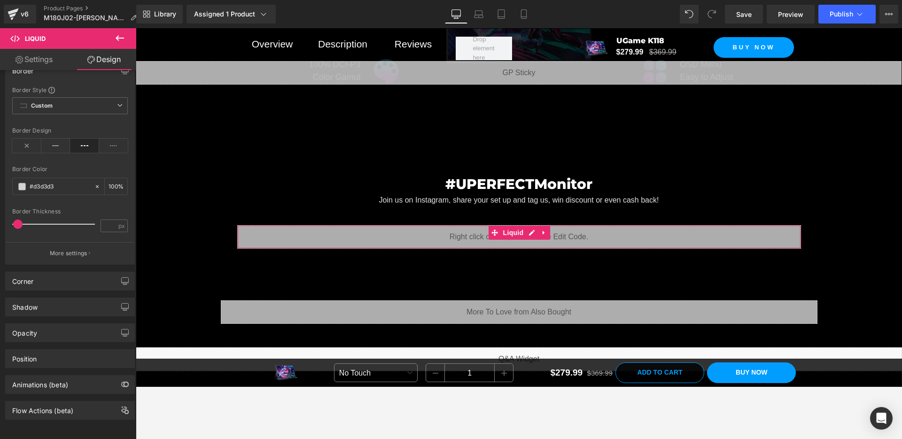
click at [37, 63] on link "Settings" at bounding box center [34, 59] width 68 height 21
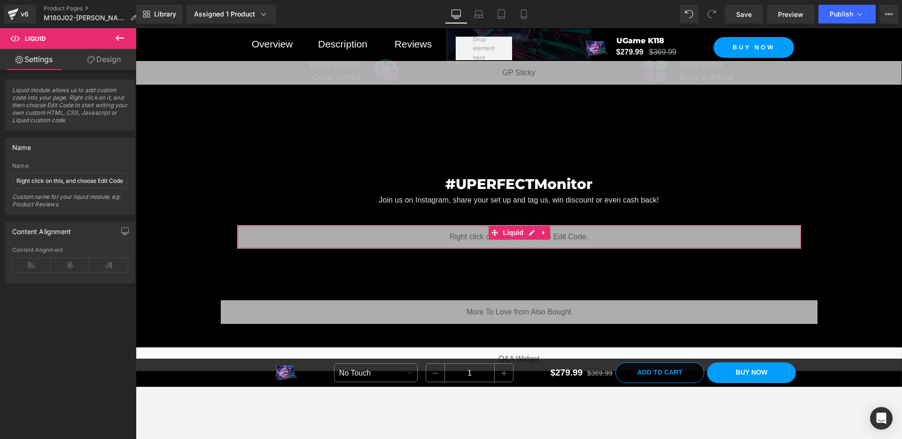
click at [91, 61] on icon at bounding box center [91, 60] width 8 height 8
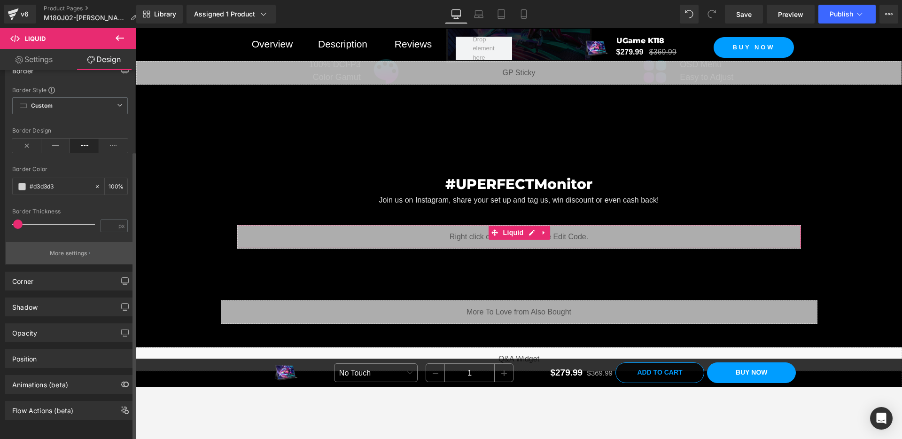
click at [75, 249] on p "More settings" at bounding box center [69, 253] width 38 height 8
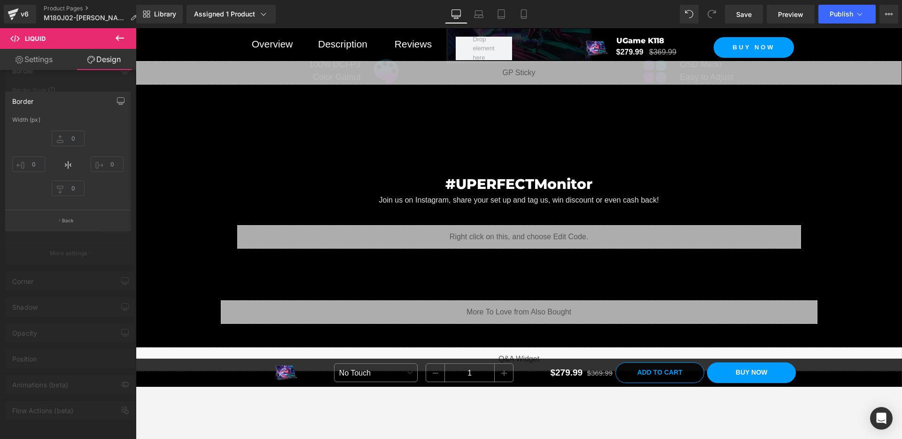
click at [117, 38] on icon at bounding box center [120, 38] width 8 height 6
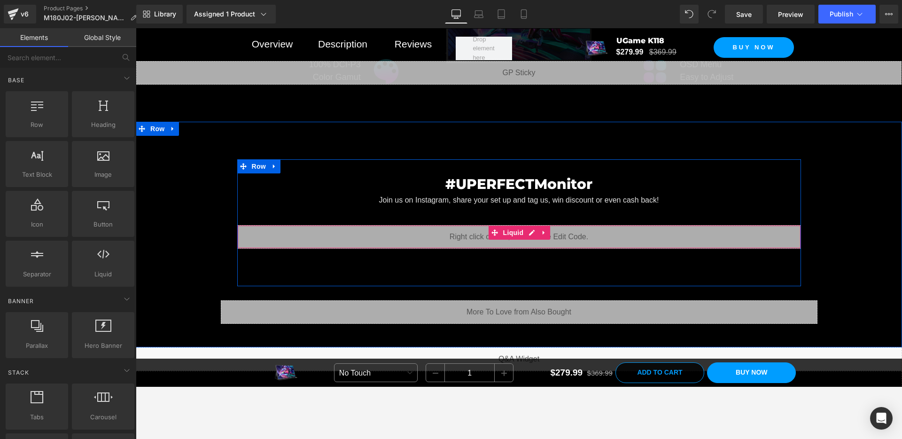
click at [283, 229] on div "Liquid" at bounding box center [519, 236] width 564 height 23
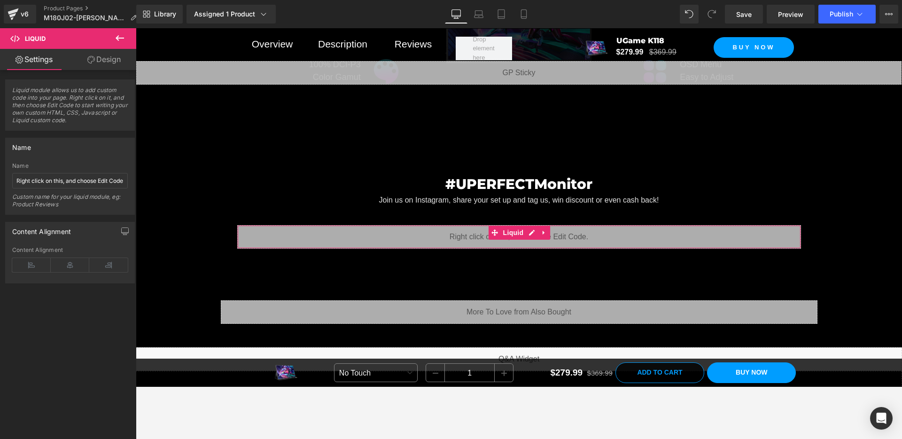
click at [112, 62] on link "Design" at bounding box center [104, 59] width 68 height 21
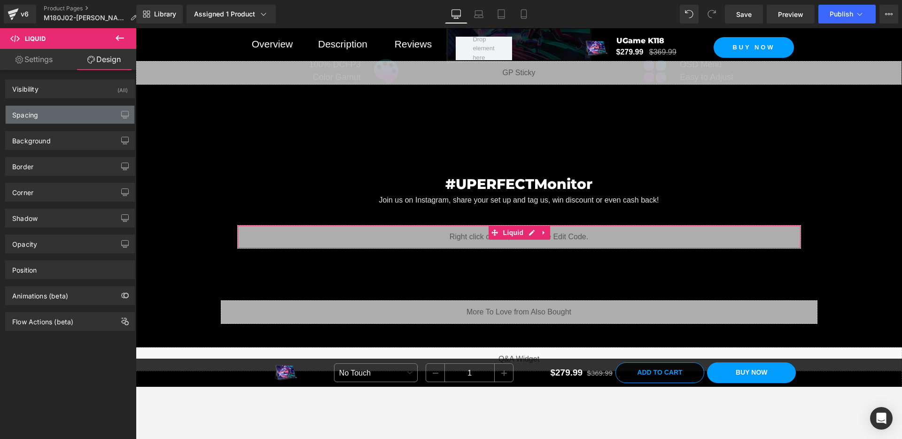
click at [82, 115] on div "Spacing" at bounding box center [70, 115] width 129 height 18
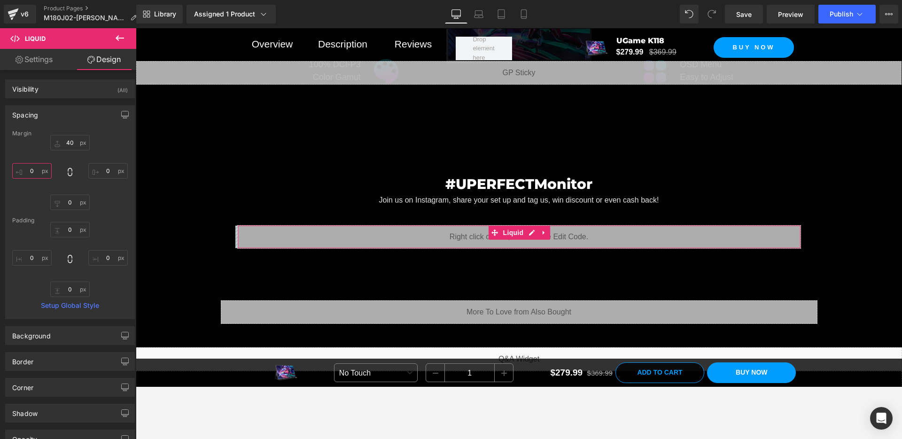
click at [32, 171] on input "0" at bounding box center [31, 171] width 39 height 16
type input "15"
click at [100, 167] on input "0" at bounding box center [107, 171] width 39 height 16
type input "15"
click at [710, 19] on button "Publish" at bounding box center [846, 14] width 57 height 19
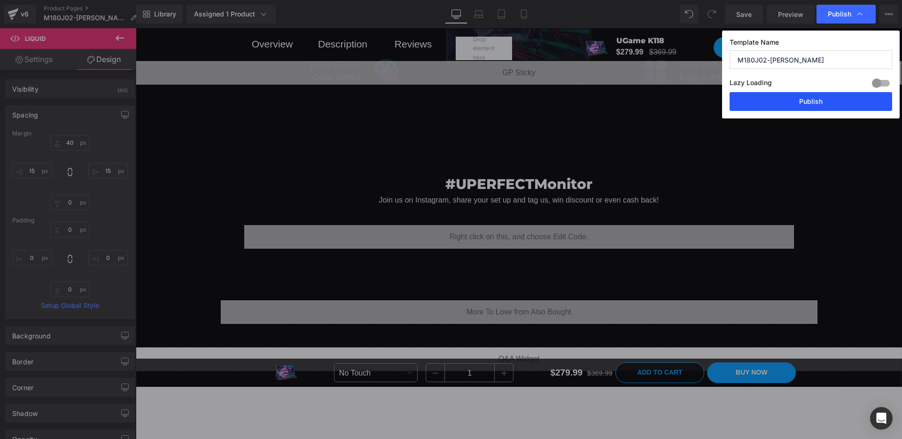
click at [710, 101] on button "Publish" at bounding box center [810, 101] width 163 height 19
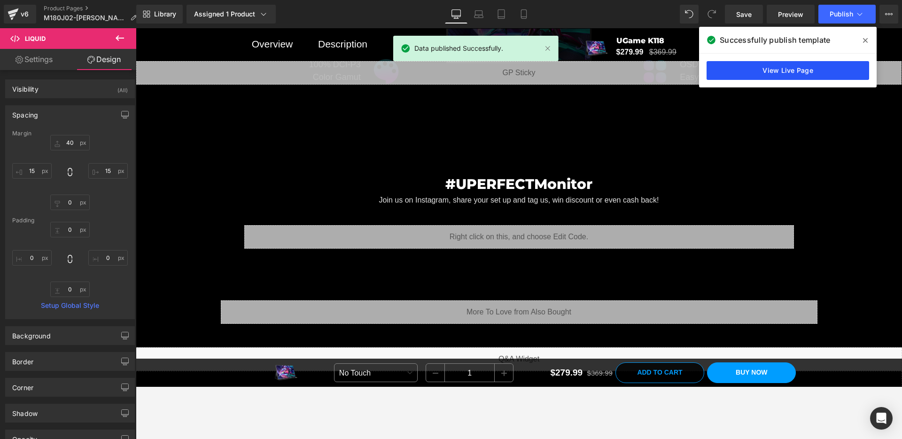
click at [710, 76] on link "View Live Page" at bounding box center [787, 70] width 163 height 19
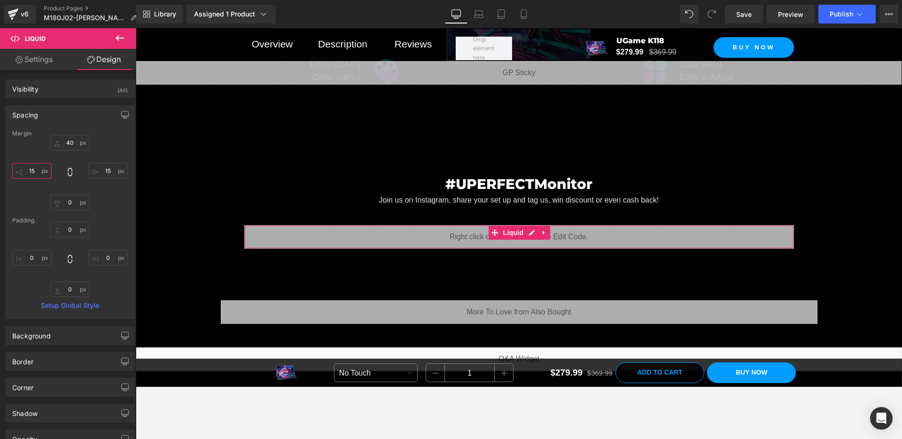
click at [34, 171] on input "15" at bounding box center [31, 171] width 39 height 16
click at [102, 171] on input "15" at bounding box center [107, 171] width 39 height 16
type input "1"
click at [35, 257] on input "0" at bounding box center [31, 258] width 39 height 16
type input "15"
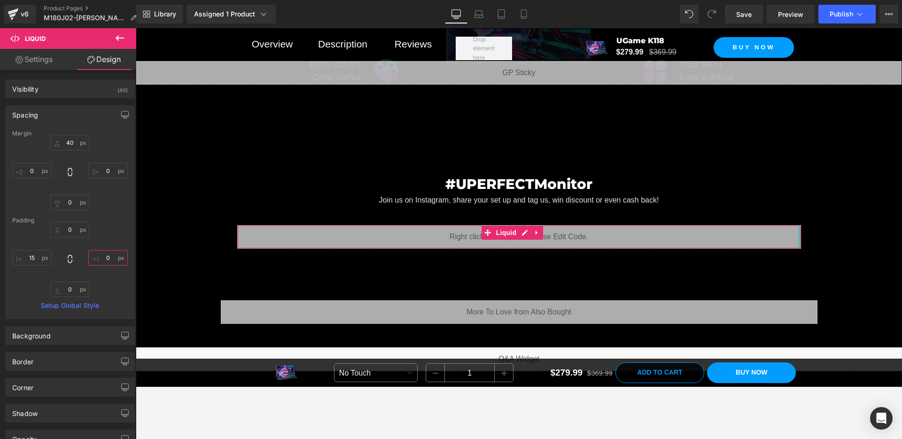
click at [105, 256] on input "0" at bounding box center [107, 258] width 39 height 16
type input "15"
click at [710, 17] on span "Publish" at bounding box center [841, 14] width 23 height 8
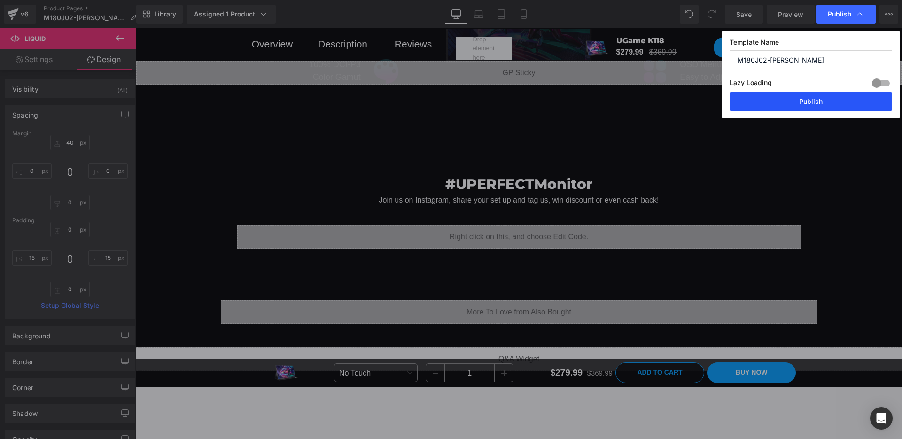
click at [710, 103] on button "Publish" at bounding box center [810, 101] width 163 height 19
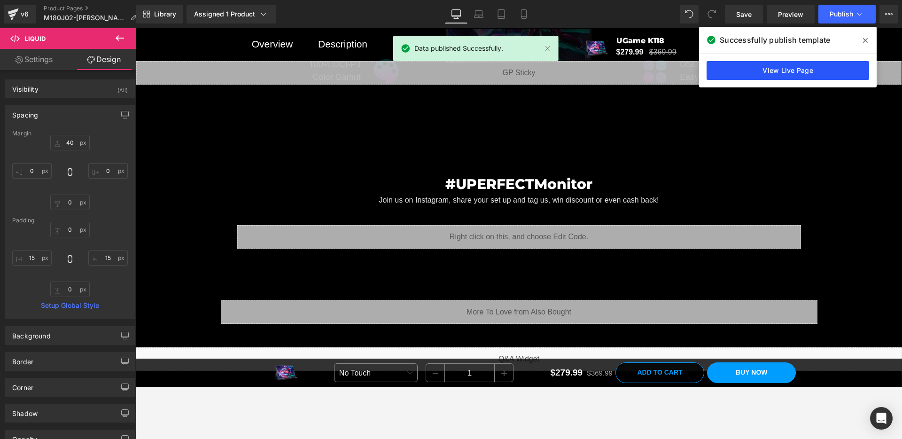
click at [710, 64] on link "View Live Page" at bounding box center [787, 70] width 163 height 19
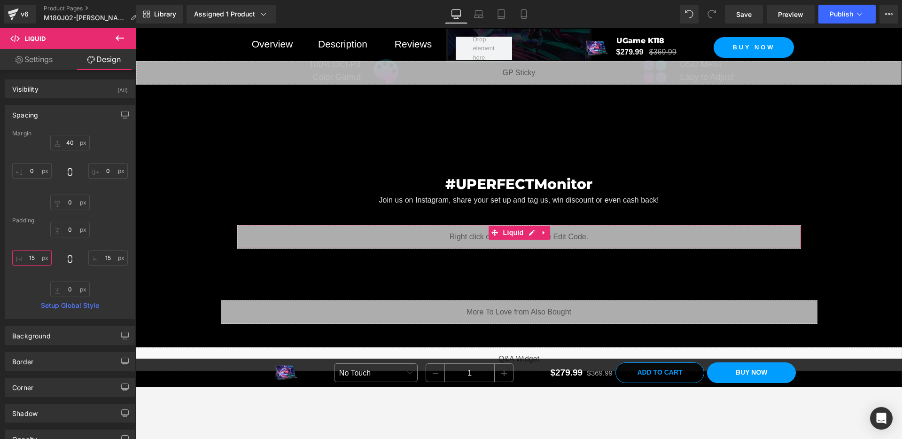
click at [34, 256] on input "15" at bounding box center [31, 258] width 39 height 16
click at [101, 256] on input "15" at bounding box center [107, 258] width 39 height 16
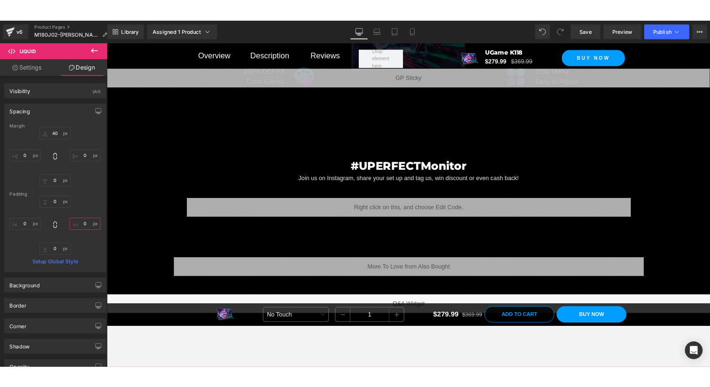
scroll to position [5498, 0]
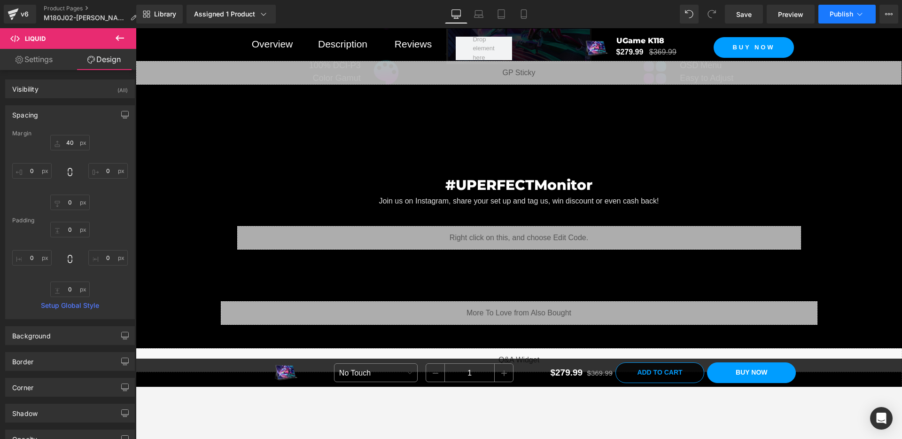
click at [710, 19] on button "Publish" at bounding box center [846, 14] width 57 height 19
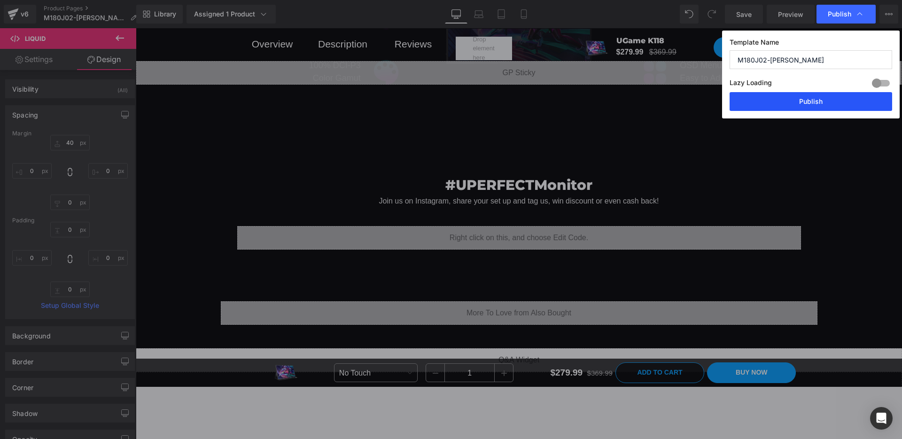
click at [710, 101] on button "Publish" at bounding box center [810, 101] width 163 height 19
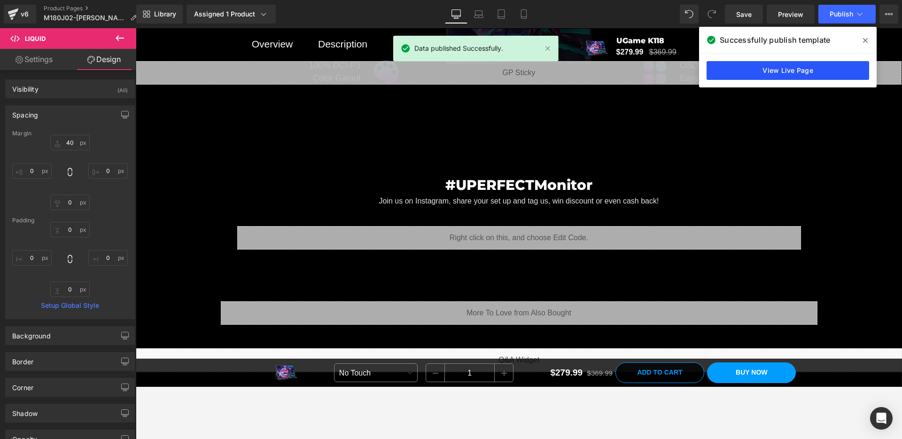
click at [710, 72] on link "View Live Page" at bounding box center [787, 70] width 163 height 19
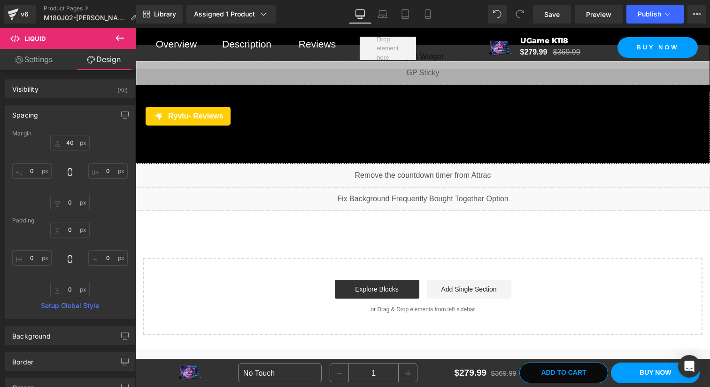
scroll to position [5408, 0]
